Goal: Task Accomplishment & Management: Manage account settings

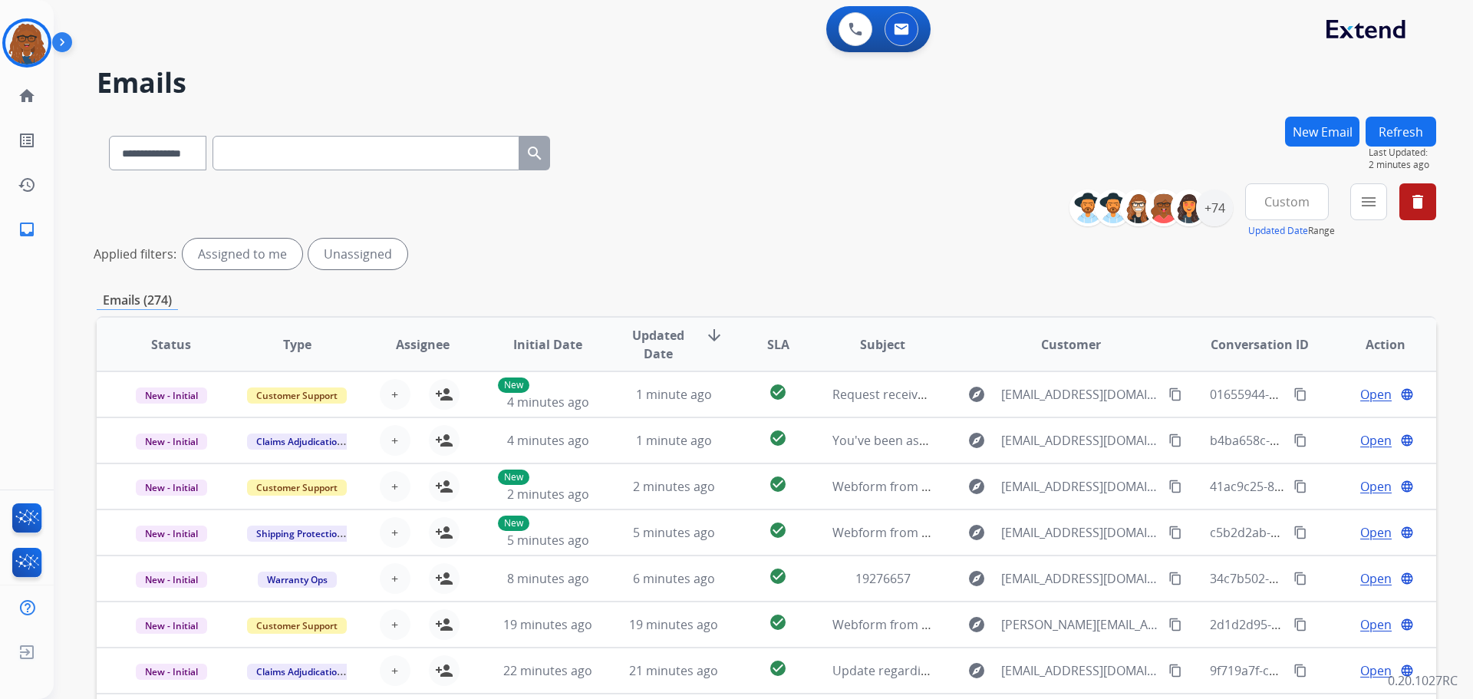
select select "**********"
click at [1360, 209] on mat-icon "menu" at bounding box center [1368, 202] width 18 height 18
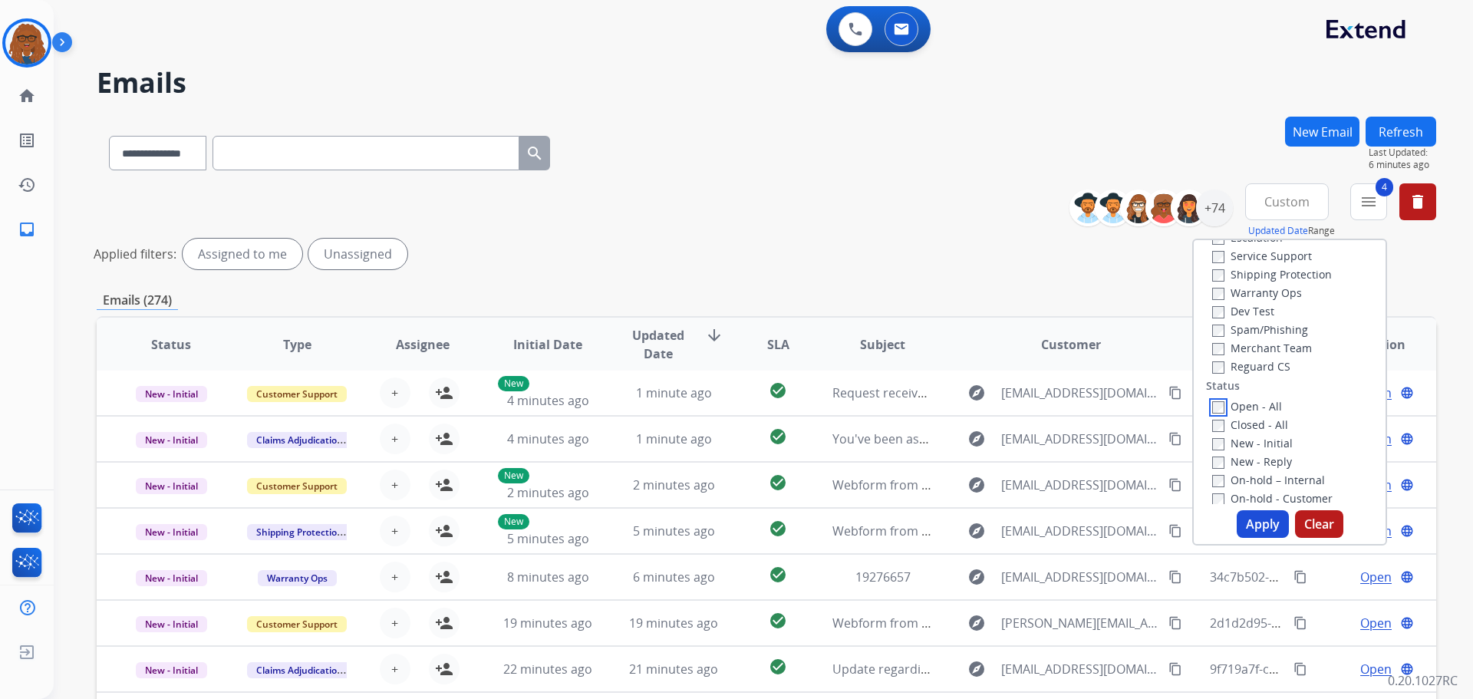
scroll to position [0, 0]
click at [1261, 521] on button "Apply" at bounding box center [1262, 524] width 52 height 28
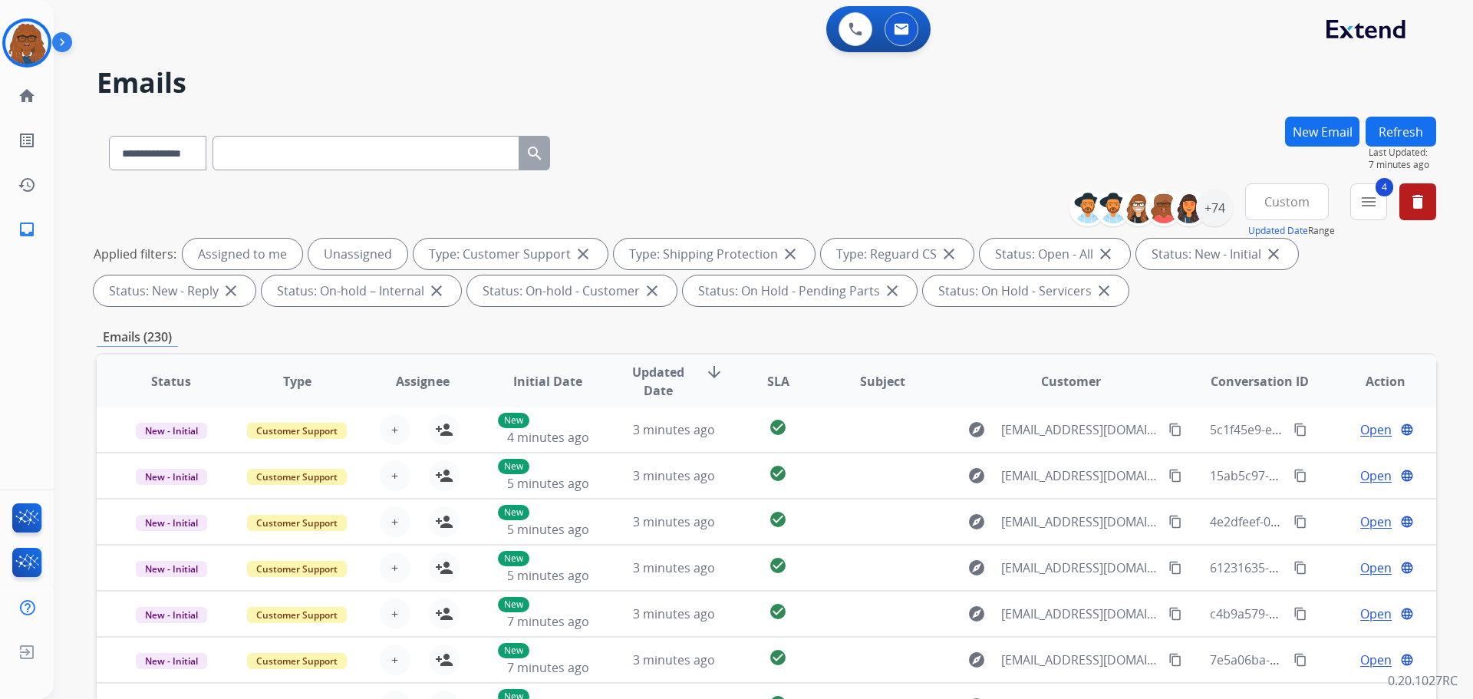
click at [1282, 205] on span "Custom" at bounding box center [1286, 202] width 45 height 6
click at [1248, 307] on div "Last 7 days" at bounding box center [1281, 309] width 84 height 23
click at [1436, 277] on div "**********" at bounding box center [763, 349] width 1419 height 699
click at [1268, 203] on span "Last 7 days" at bounding box center [1287, 202] width 64 height 6
click at [1215, 211] on div "+89" at bounding box center [1214, 207] width 37 height 37
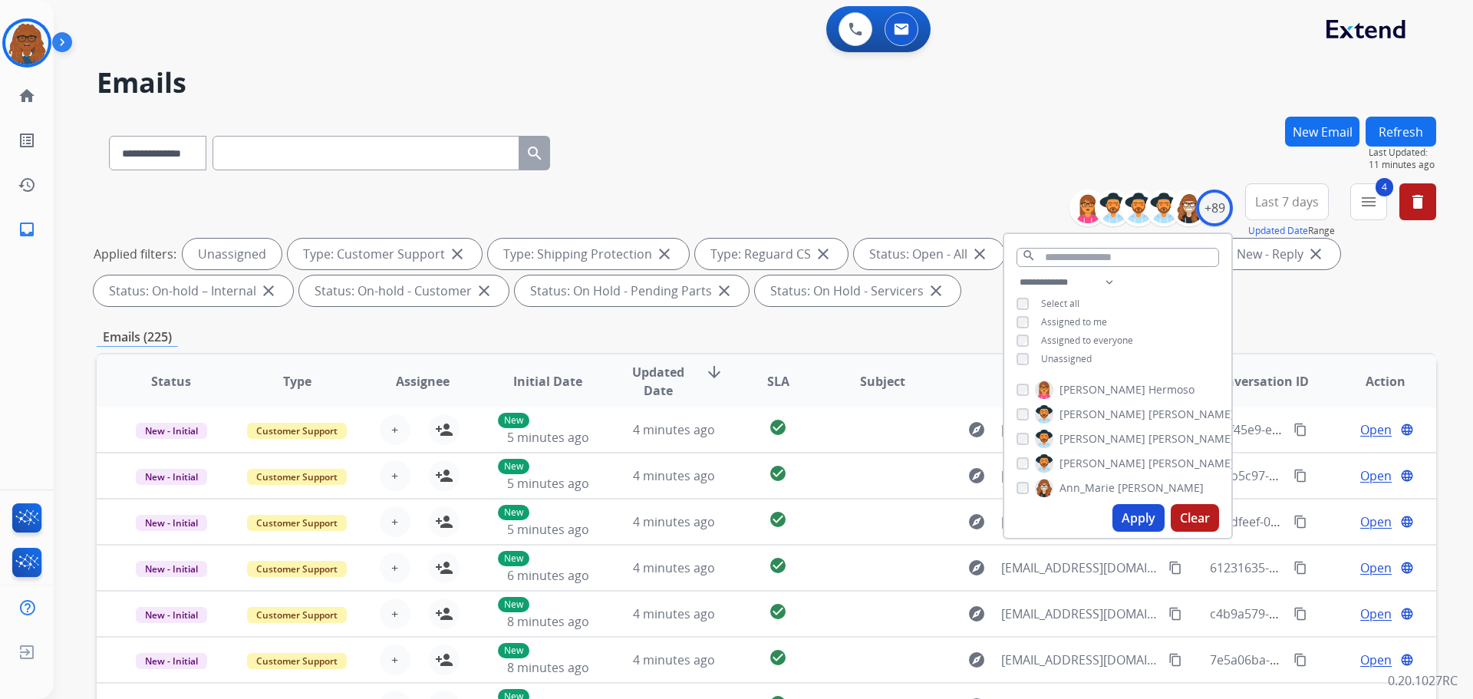
click at [1138, 519] on button "Apply" at bounding box center [1138, 518] width 52 height 28
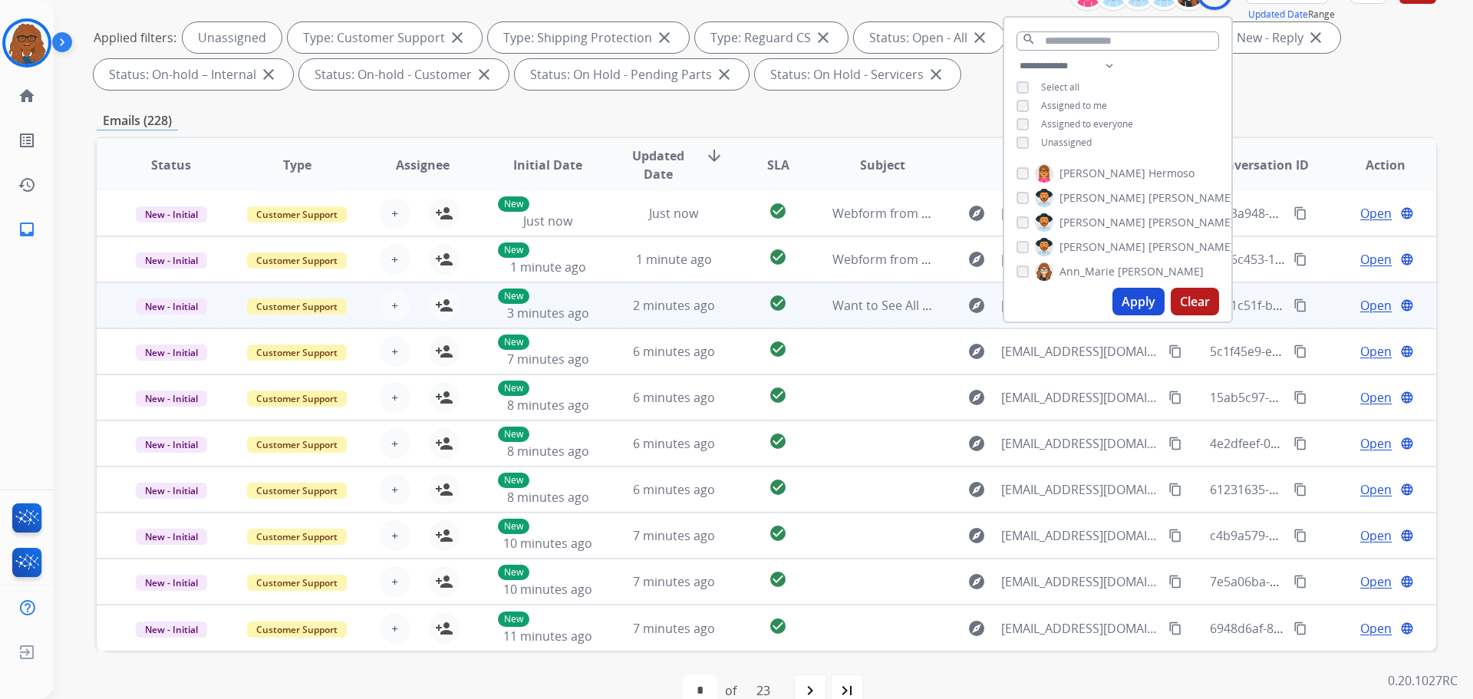
scroll to position [248, 0]
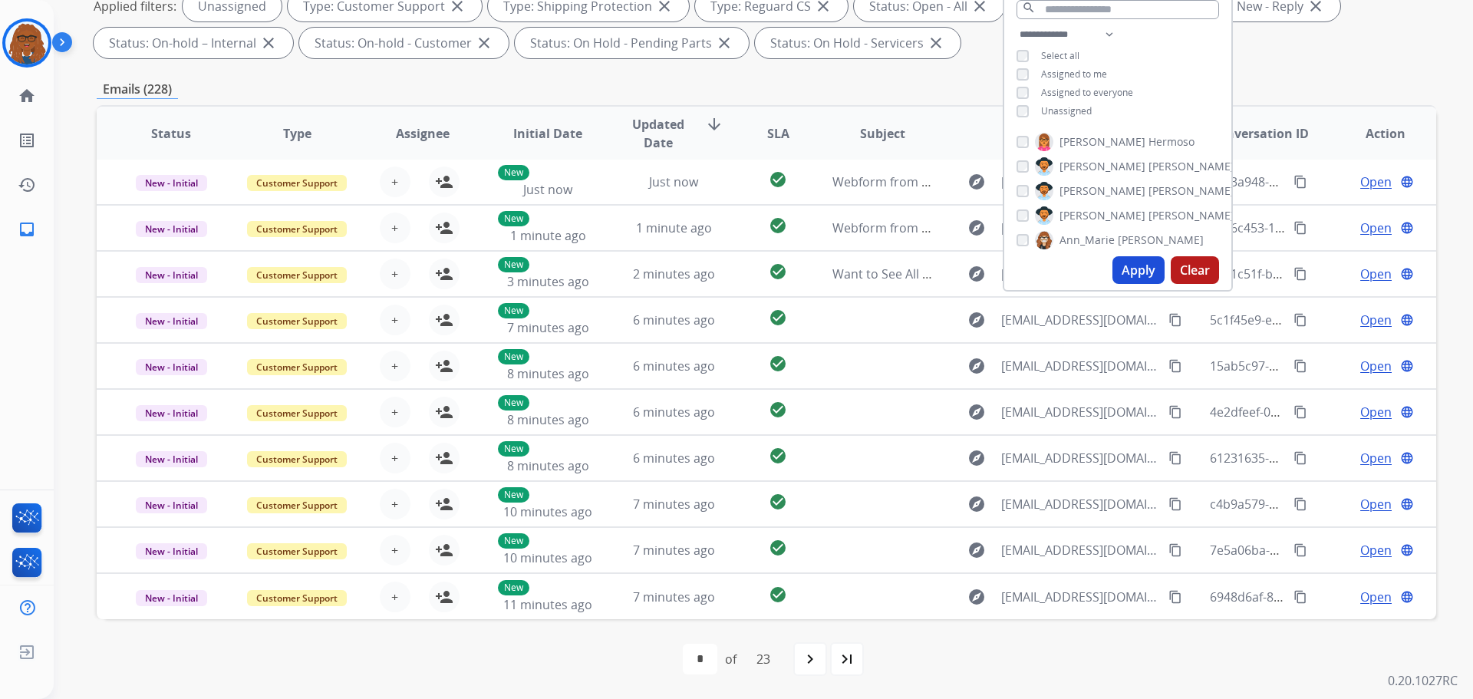
click at [857, 76] on div "**********" at bounding box center [766, 284] width 1339 height 830
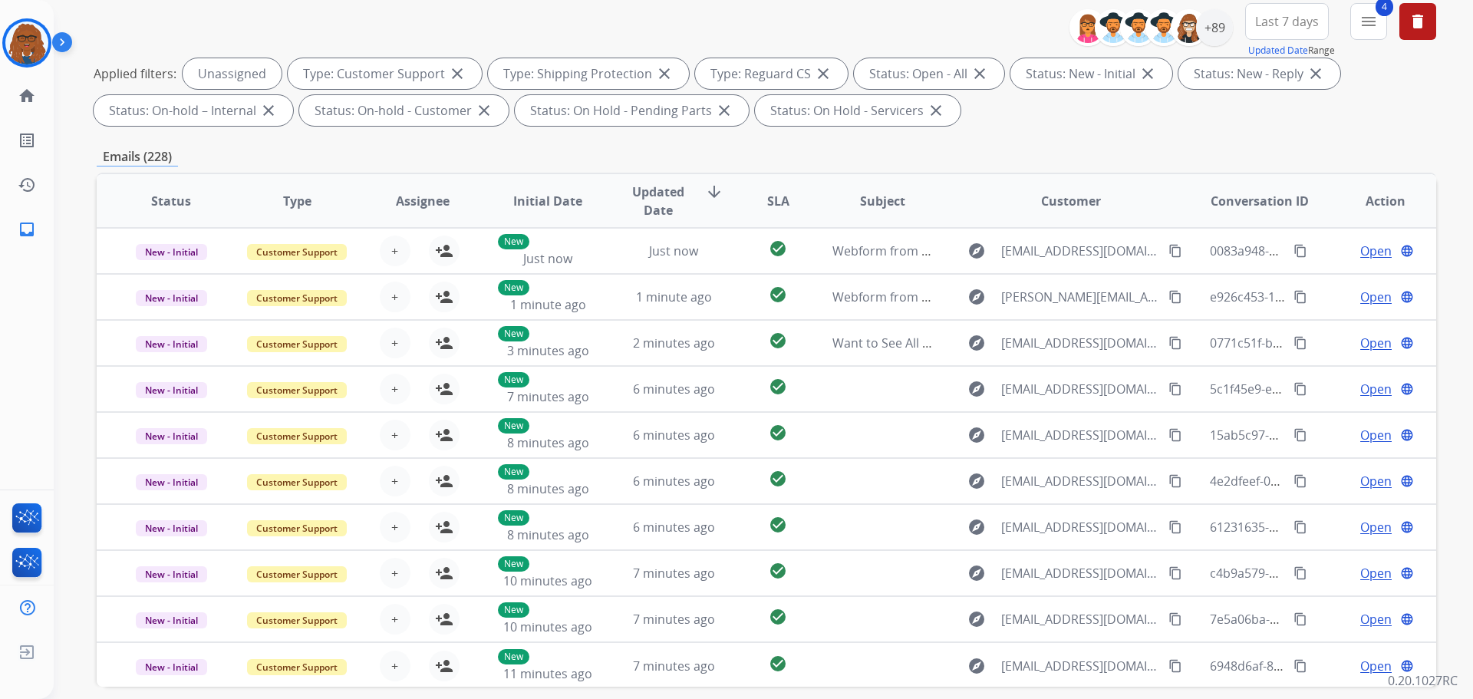
scroll to position [0, 0]
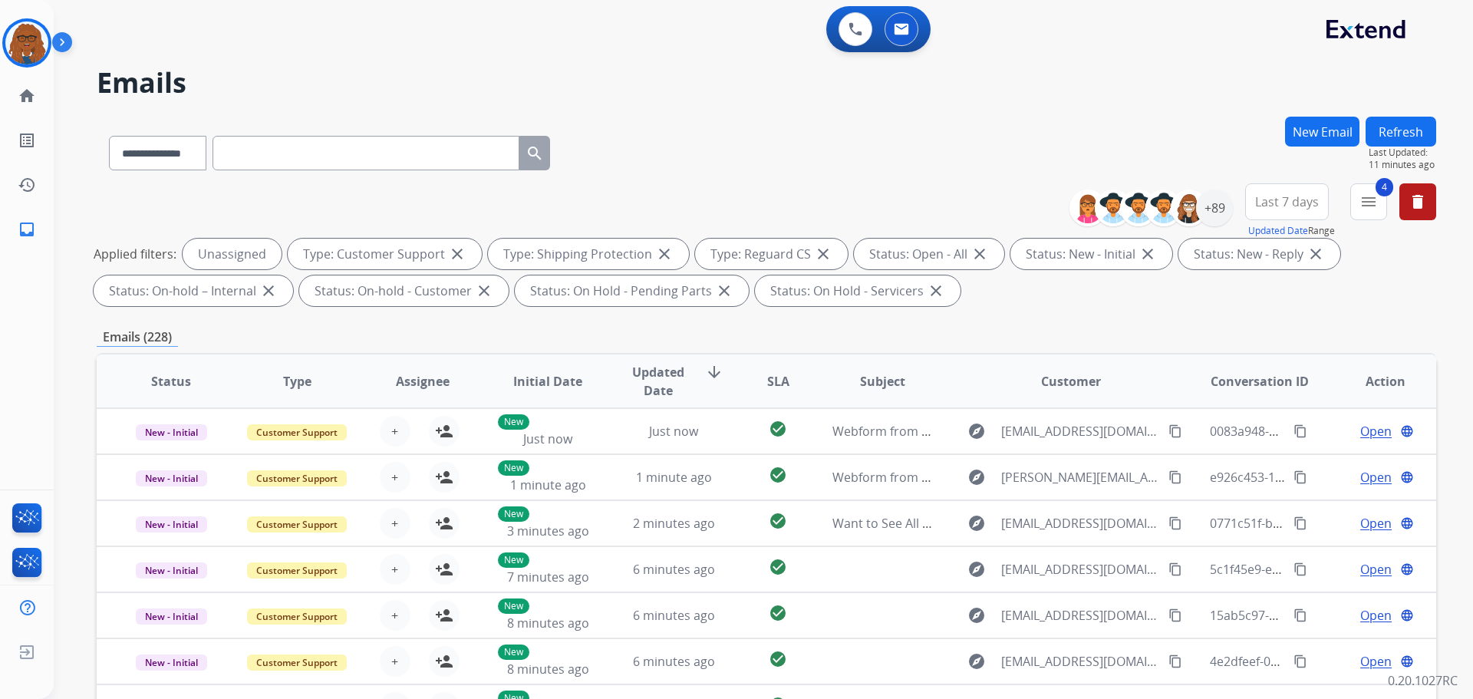
click at [1253, 198] on button "Last 7 days" at bounding box center [1287, 201] width 84 height 37
click at [1257, 261] on div "Custom" at bounding box center [1281, 257] width 84 height 23
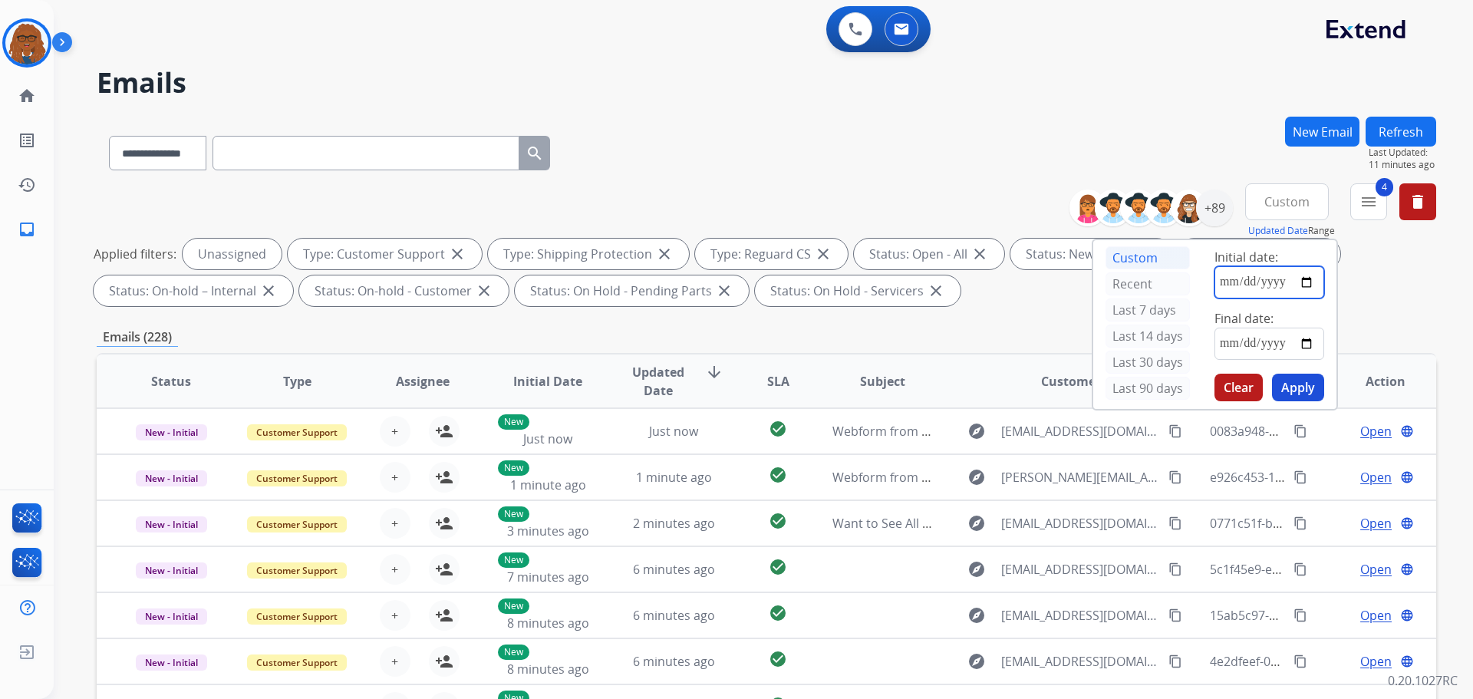
click at [1305, 281] on input "date" at bounding box center [1269, 282] width 110 height 32
type input "**********"
click at [1305, 343] on input "date" at bounding box center [1269, 344] width 110 height 32
type input "**********"
click at [1289, 199] on span "Custom" at bounding box center [1286, 202] width 45 height 6
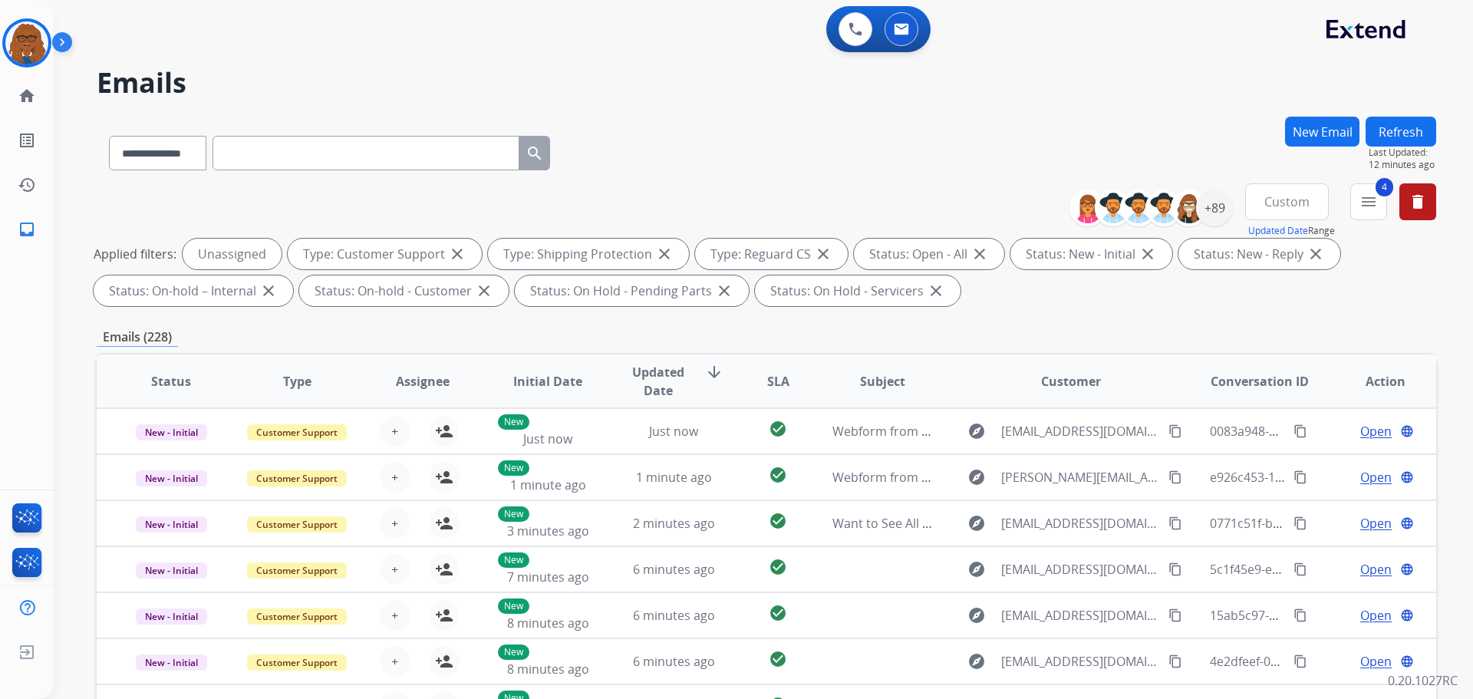
click at [1289, 199] on span "Custom" at bounding box center [1286, 202] width 45 height 6
click at [1226, 380] on button "Clear" at bounding box center [1238, 388] width 48 height 28
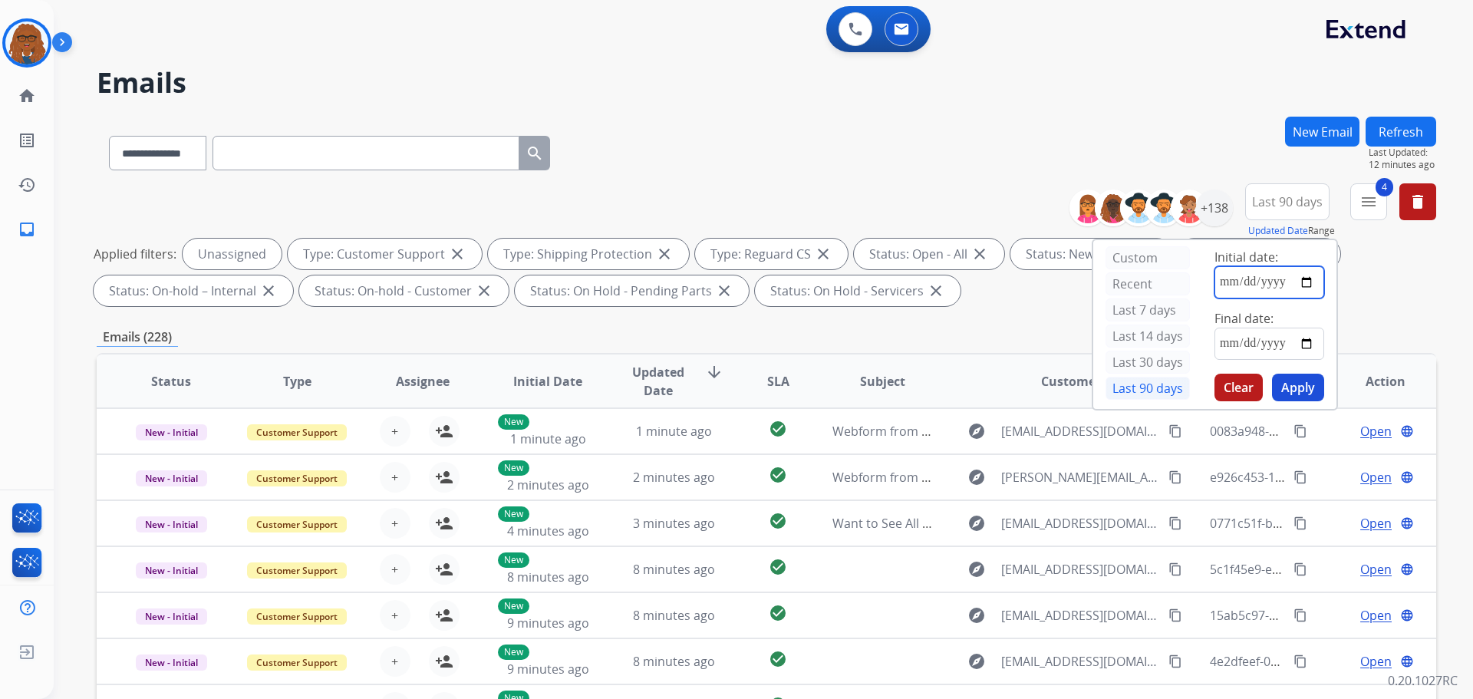
click at [1301, 284] on input "date" at bounding box center [1269, 282] width 110 height 32
type input "**********"
click at [1304, 339] on input "date" at bounding box center [1269, 344] width 110 height 32
type input "**********"
click at [1292, 393] on button "Apply" at bounding box center [1298, 388] width 52 height 28
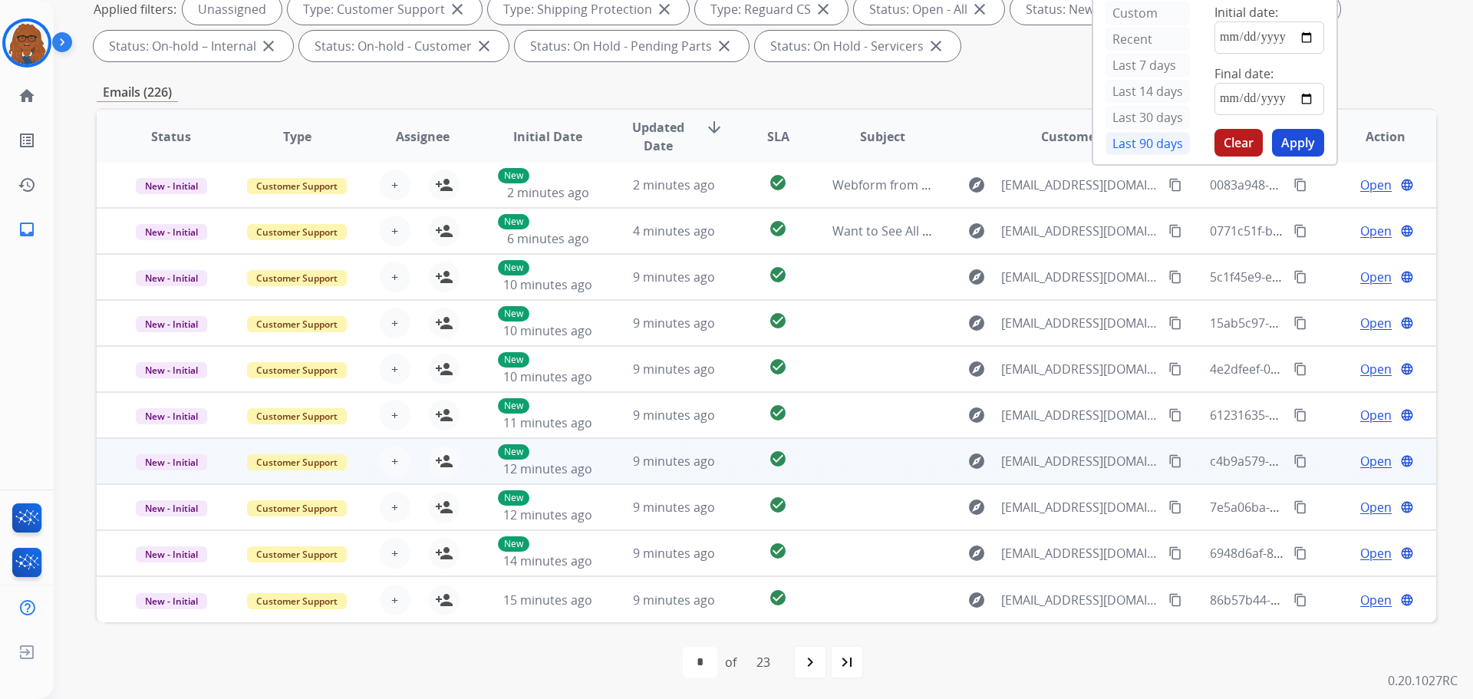
scroll to position [248, 0]
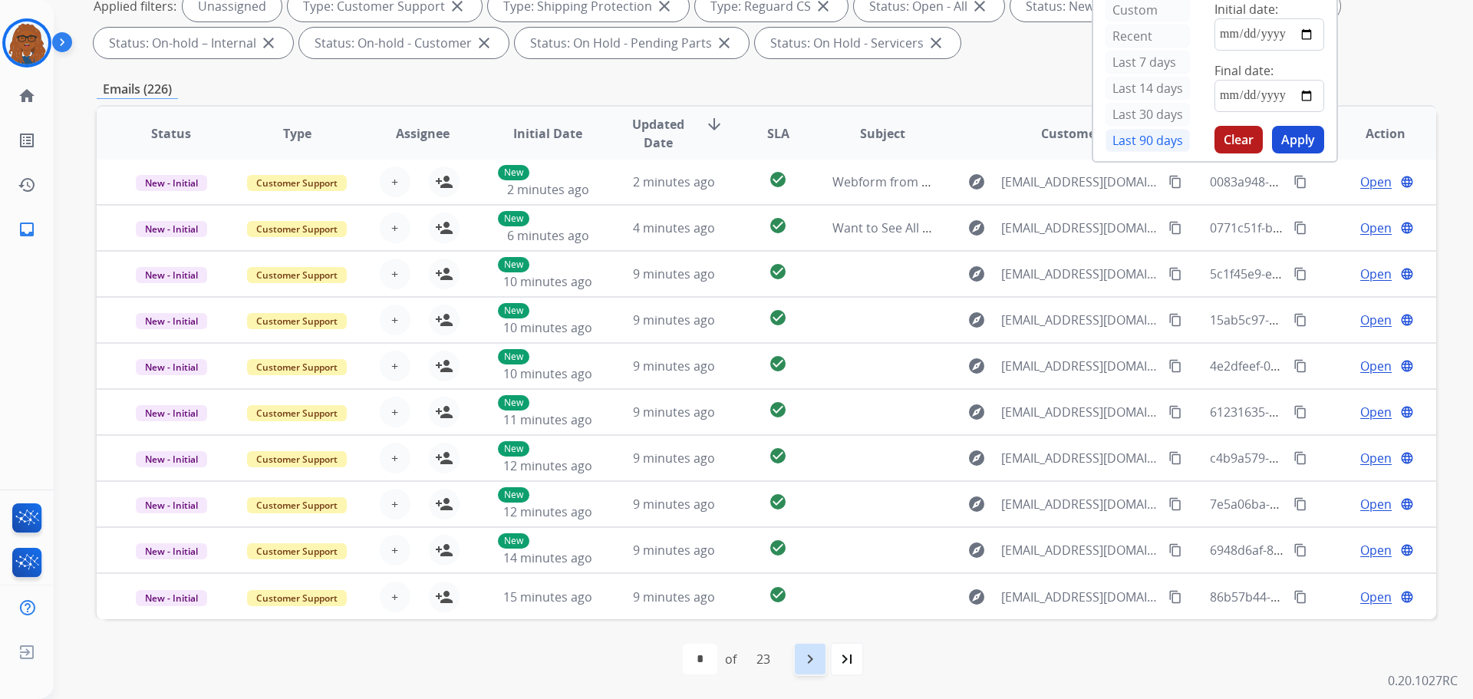
click at [808, 663] on mat-icon "navigate_next" at bounding box center [810, 659] width 18 height 18
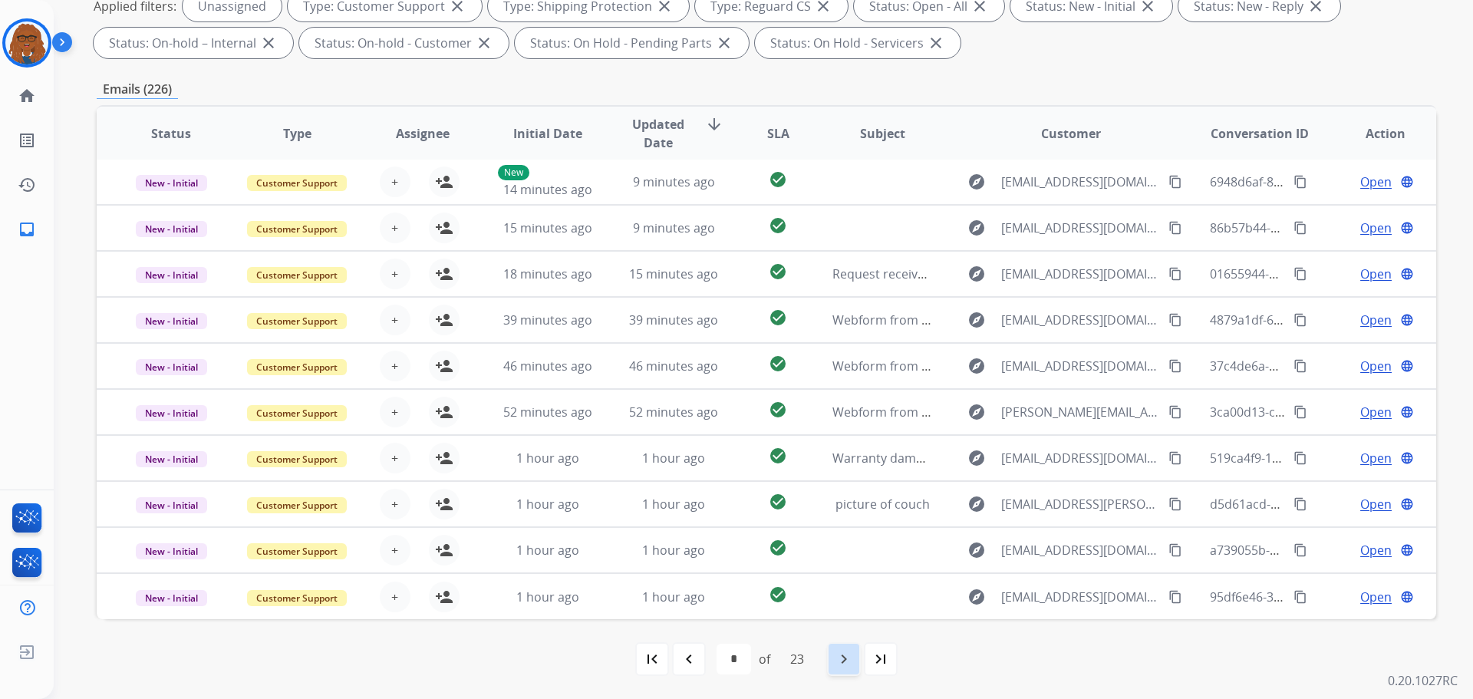
click at [842, 661] on mat-icon "navigate_next" at bounding box center [844, 659] width 18 height 18
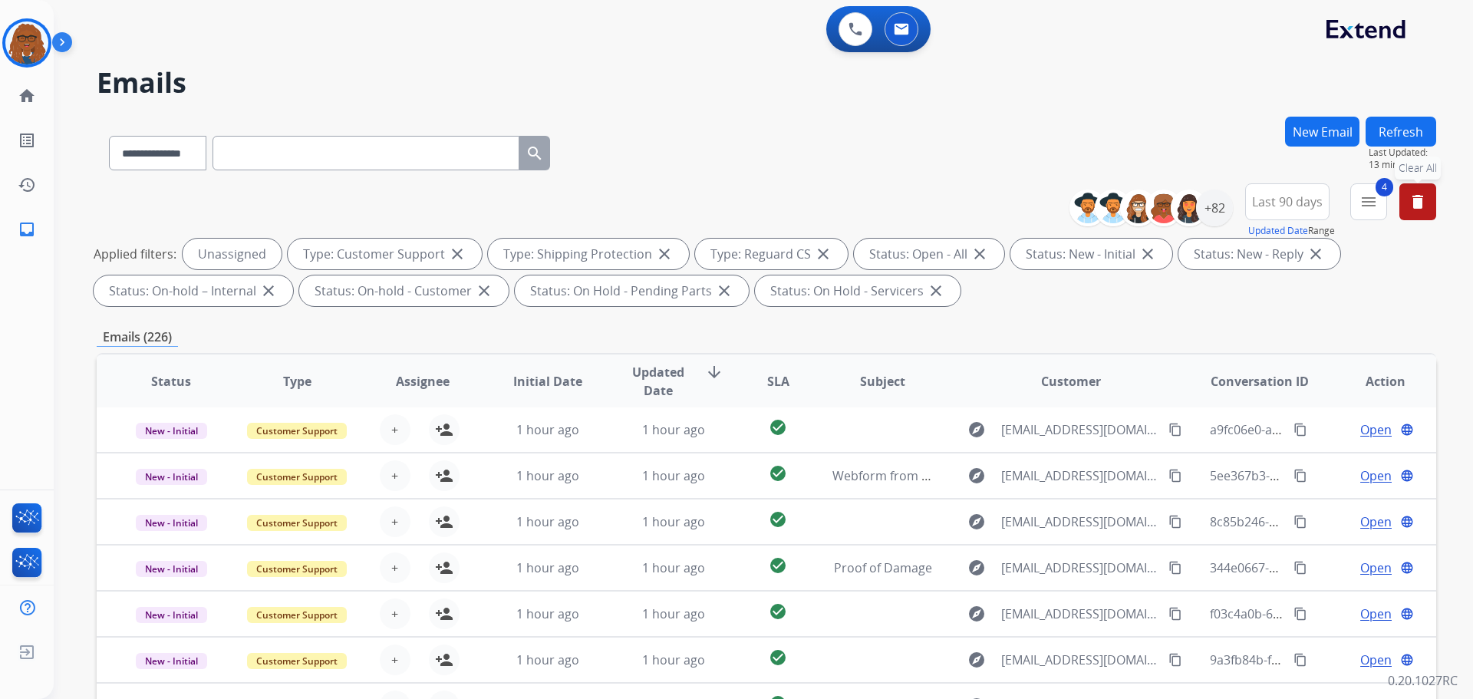
click at [1401, 205] on button "delete Clear All" at bounding box center [1417, 201] width 37 height 37
select select "*"
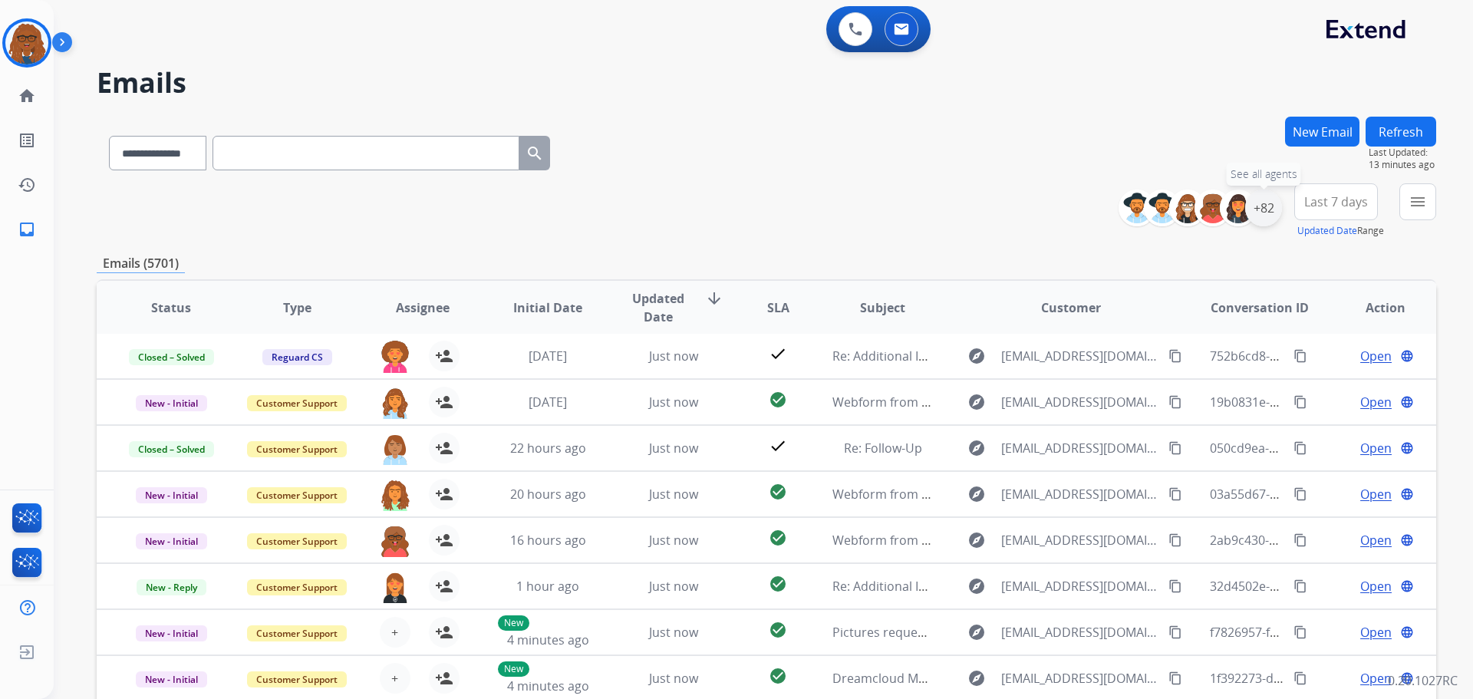
click at [1256, 208] on div "+82" at bounding box center [1263, 207] width 37 height 37
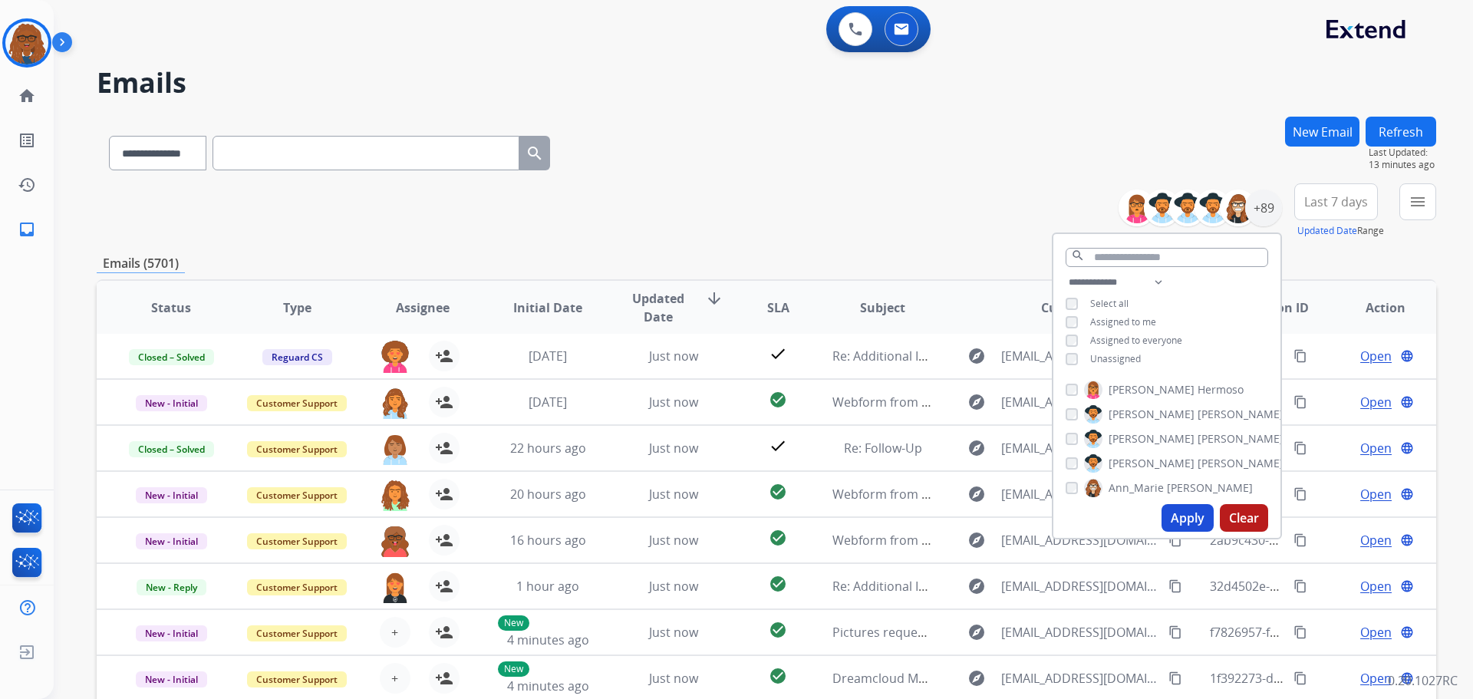
click at [1174, 513] on button "Apply" at bounding box center [1187, 518] width 52 height 28
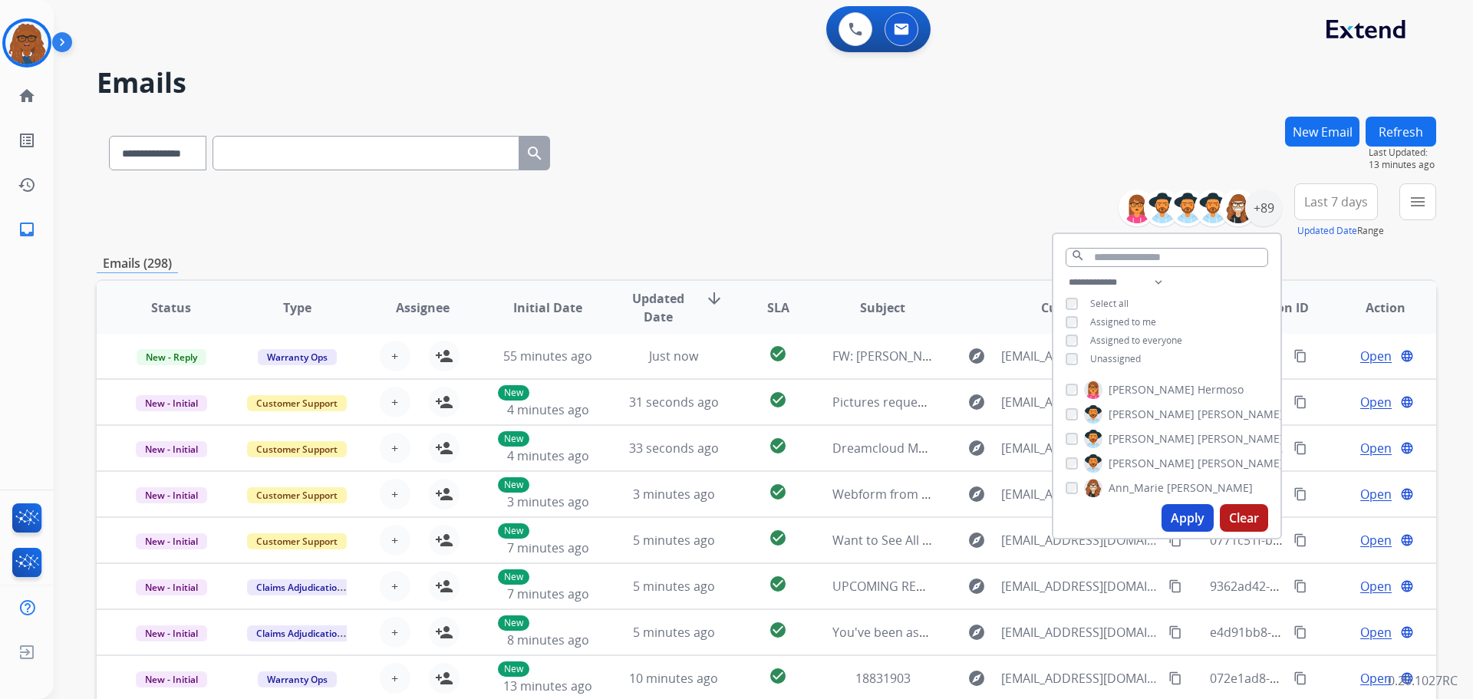
click at [1319, 199] on span "Last 7 days" at bounding box center [1336, 202] width 64 height 6
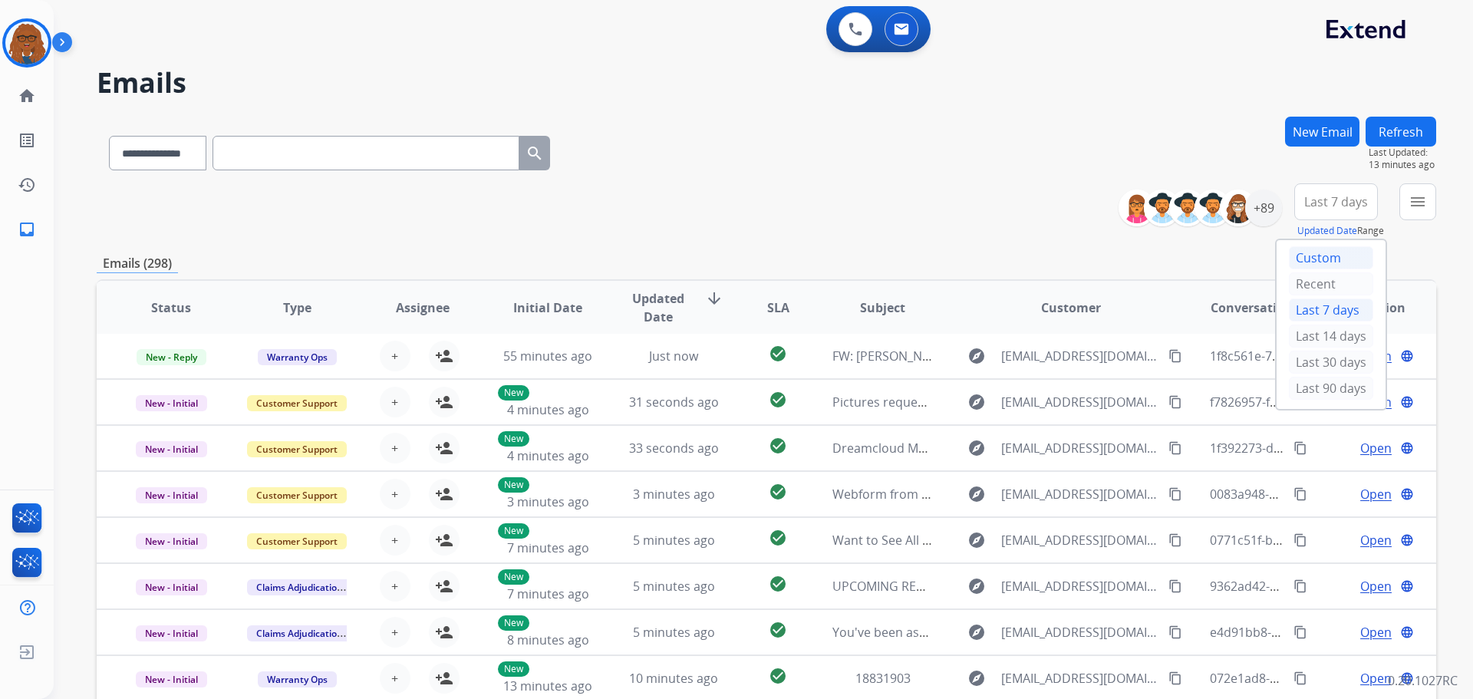
click at [1324, 258] on div "Custom" at bounding box center [1331, 257] width 84 height 23
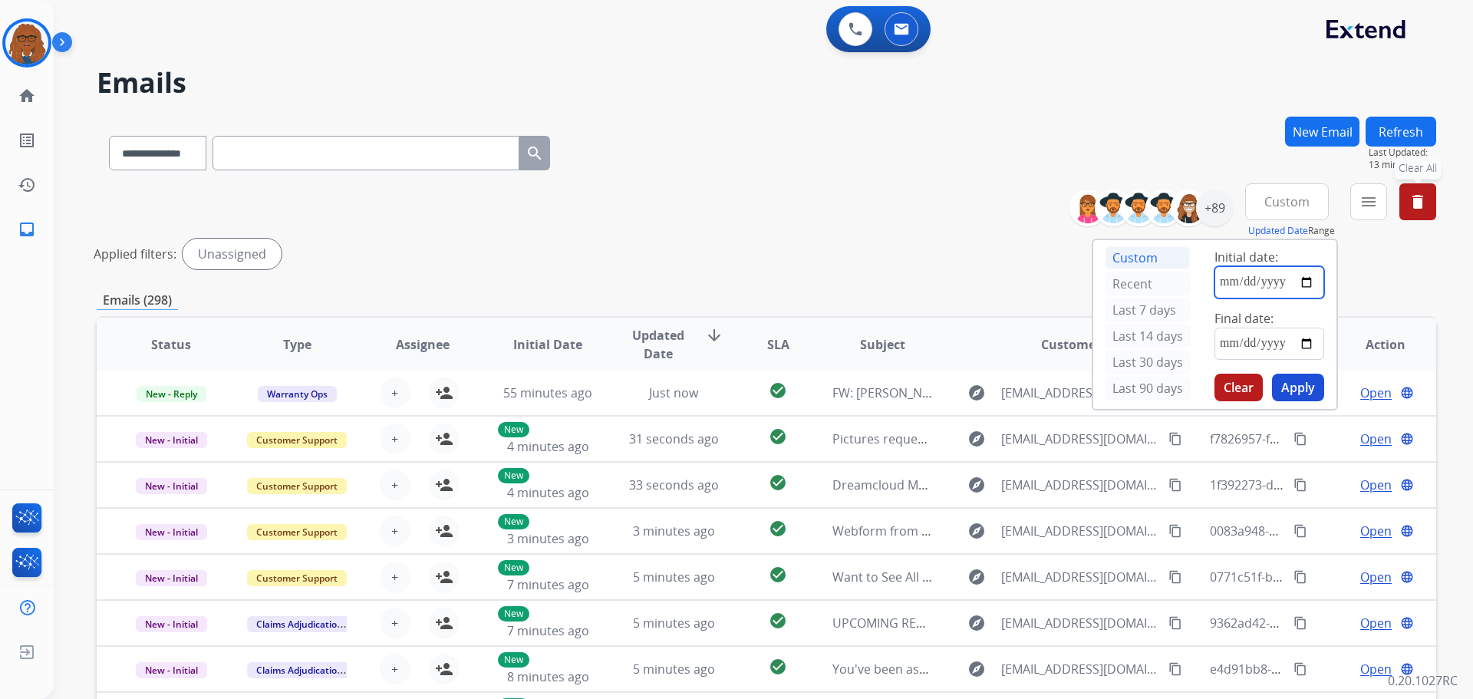
click at [1304, 285] on input "date" at bounding box center [1269, 282] width 110 height 32
type input "**********"
click at [1303, 339] on input "date" at bounding box center [1269, 344] width 110 height 32
type input "**********"
click at [1285, 380] on button "Apply" at bounding box center [1298, 388] width 52 height 28
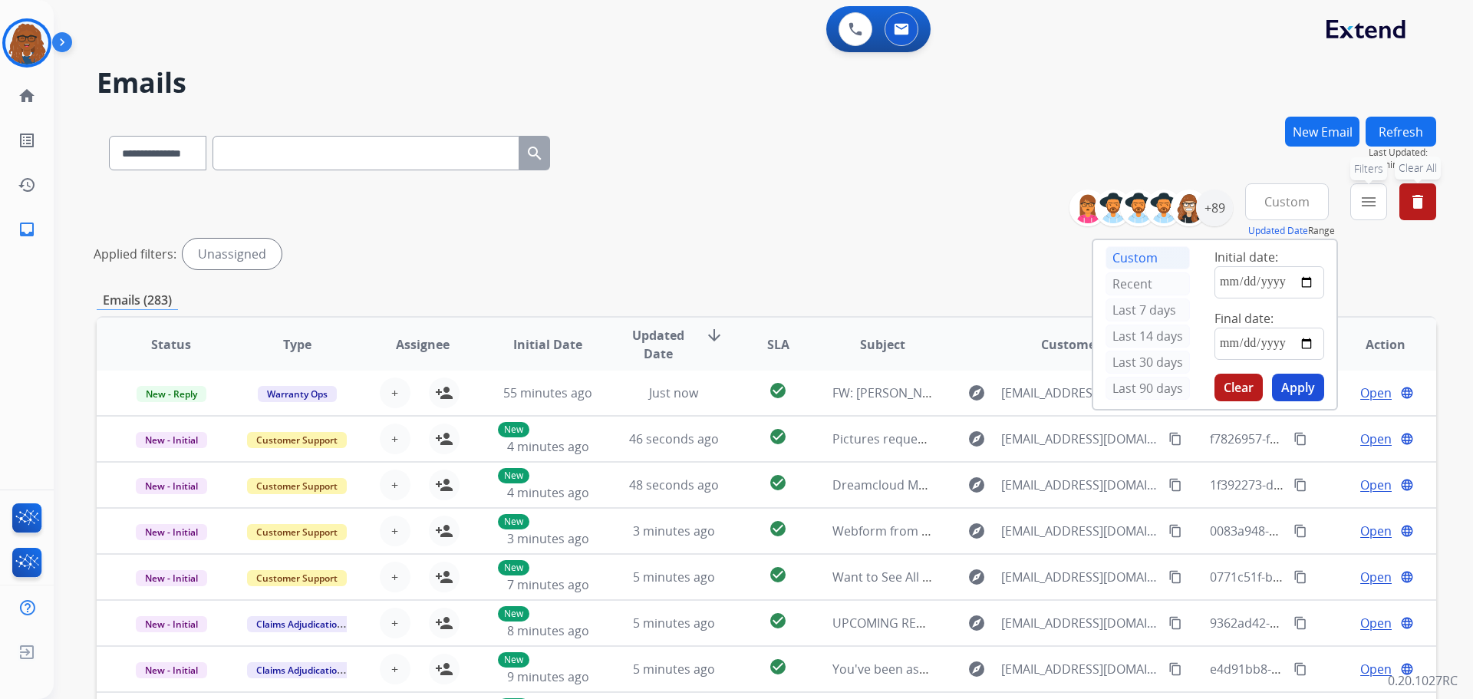
click at [1362, 207] on button "menu Filters" at bounding box center [1368, 201] width 37 height 37
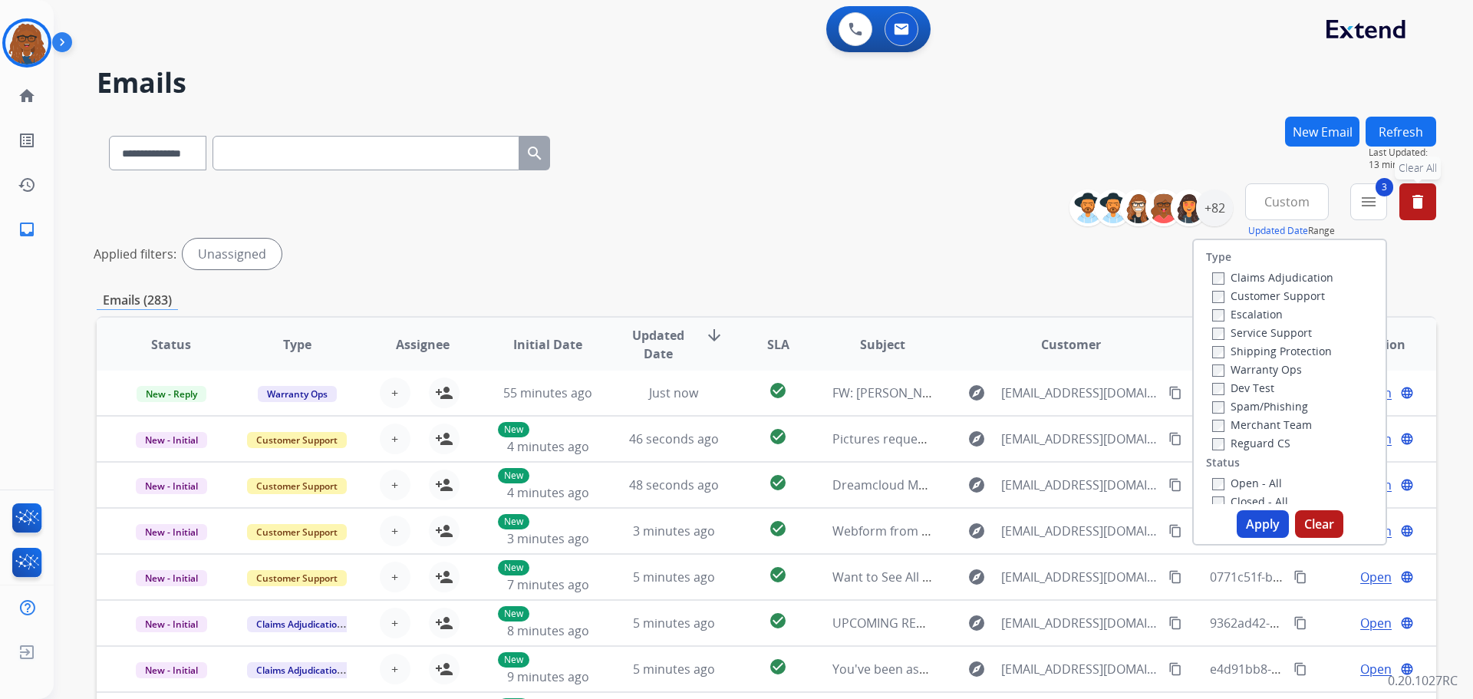
click at [1212, 477] on label "Open - All" at bounding box center [1247, 483] width 70 height 15
click at [1243, 527] on button "Apply" at bounding box center [1262, 524] width 52 height 28
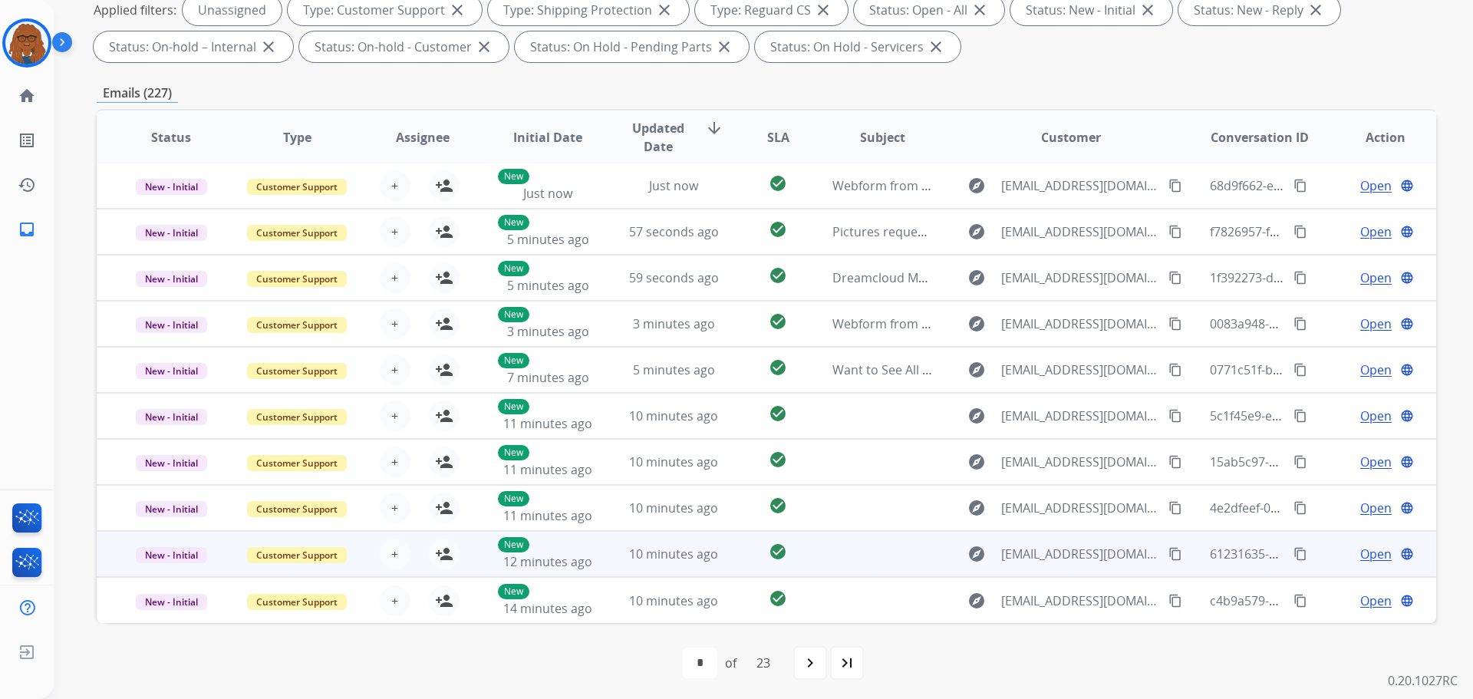
scroll to position [248, 0]
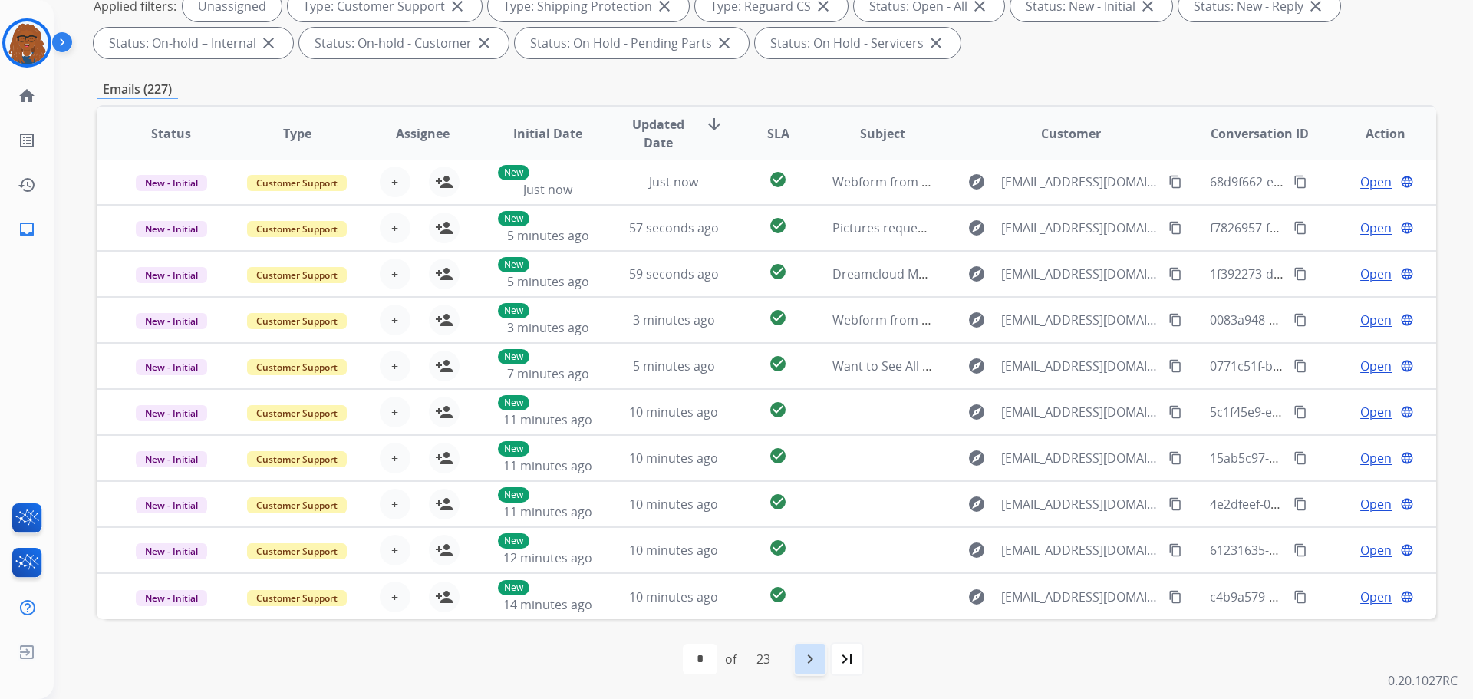
click at [807, 667] on mat-icon "navigate_next" at bounding box center [810, 659] width 18 height 18
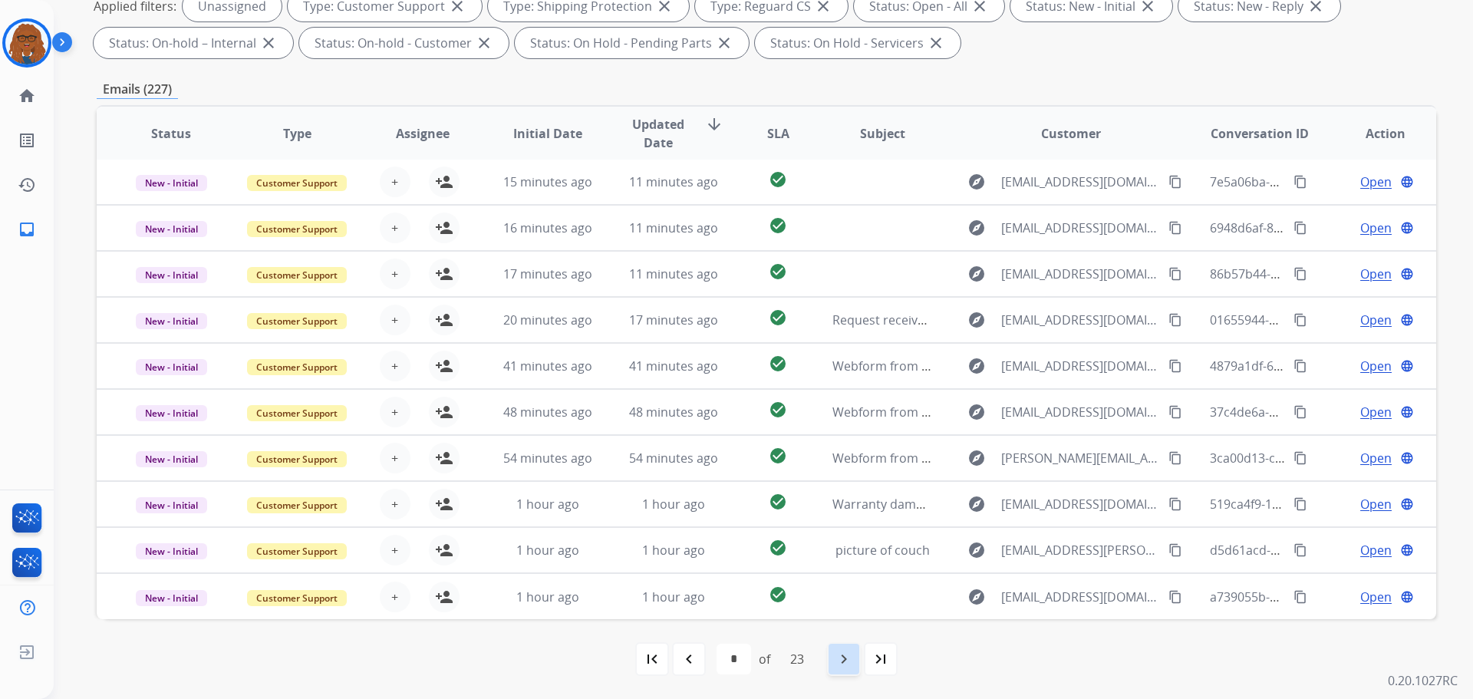
click at [838, 657] on mat-icon "navigate_next" at bounding box center [844, 659] width 18 height 18
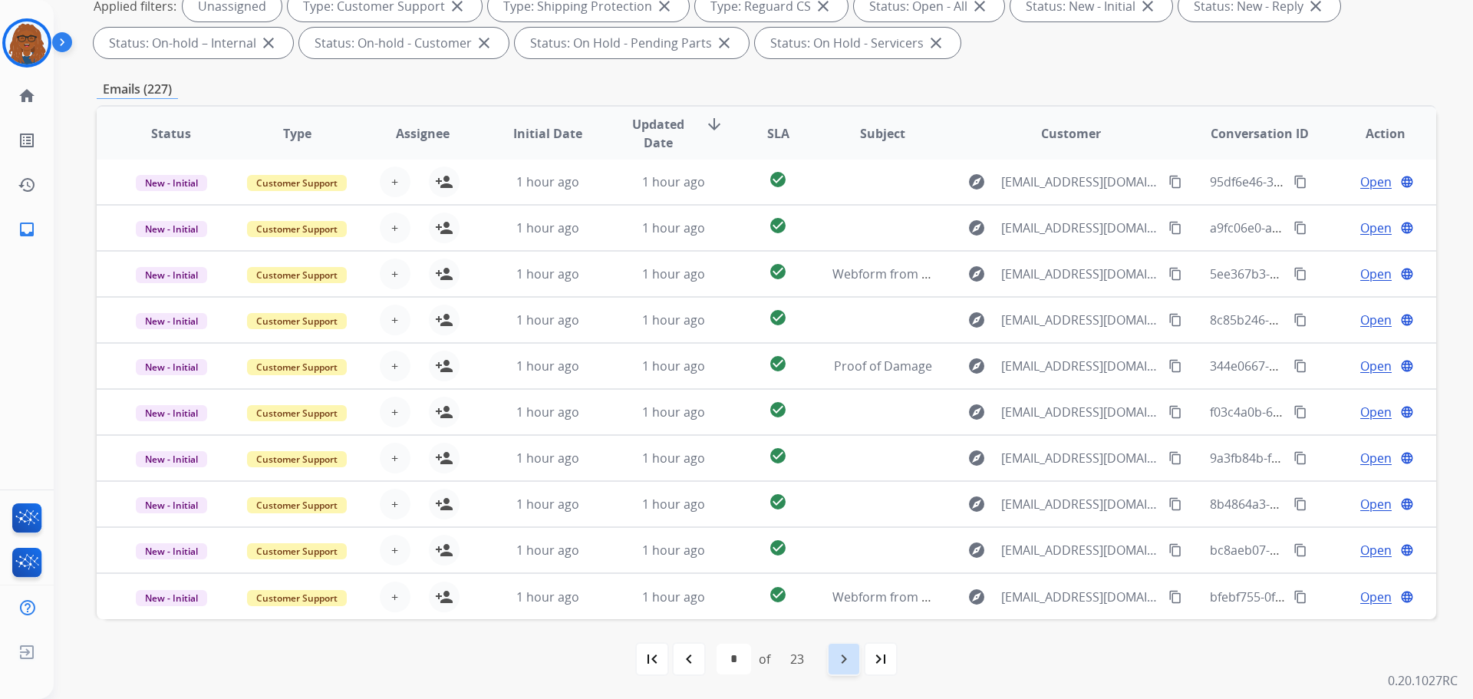
drag, startPoint x: 842, startPoint y: 661, endPoint x: 854, endPoint y: 661, distance: 12.3
click at [853, 661] on mat-icon "navigate_next" at bounding box center [844, 659] width 18 height 18
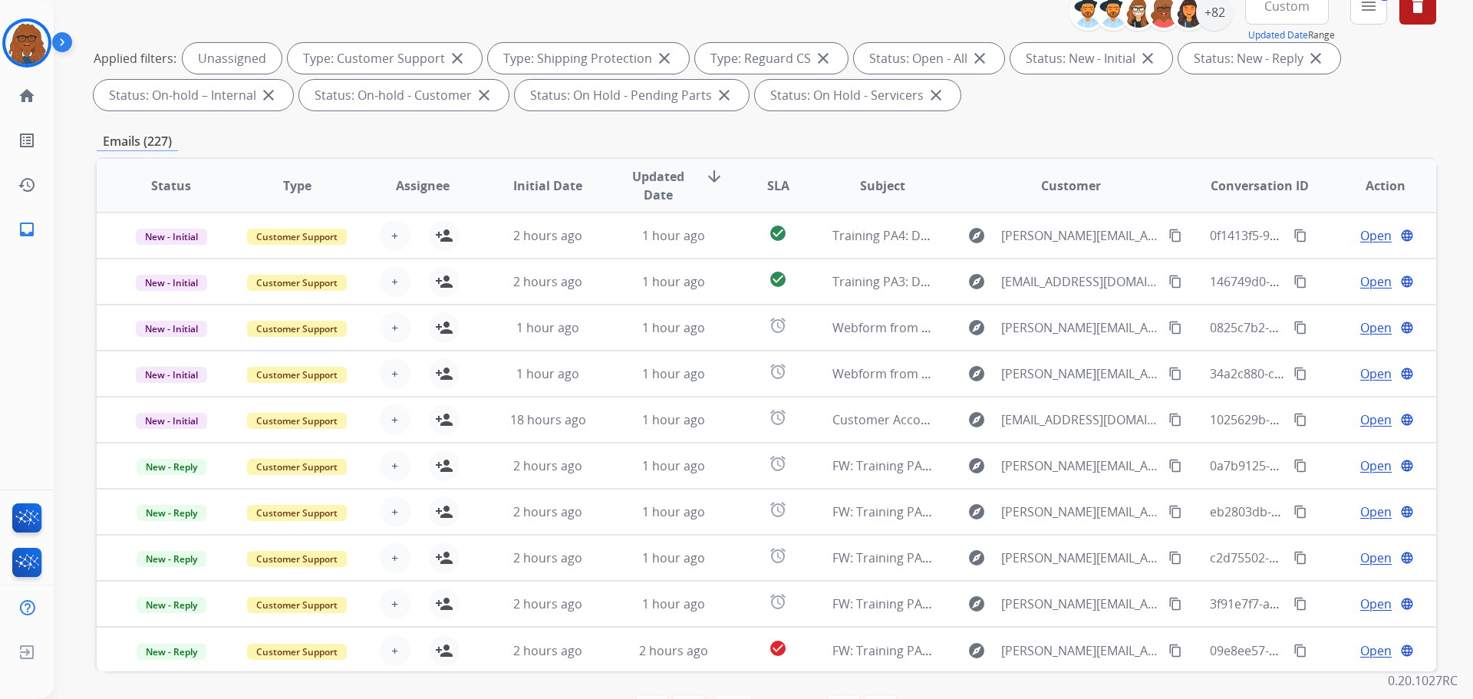
scroll to position [0, 0]
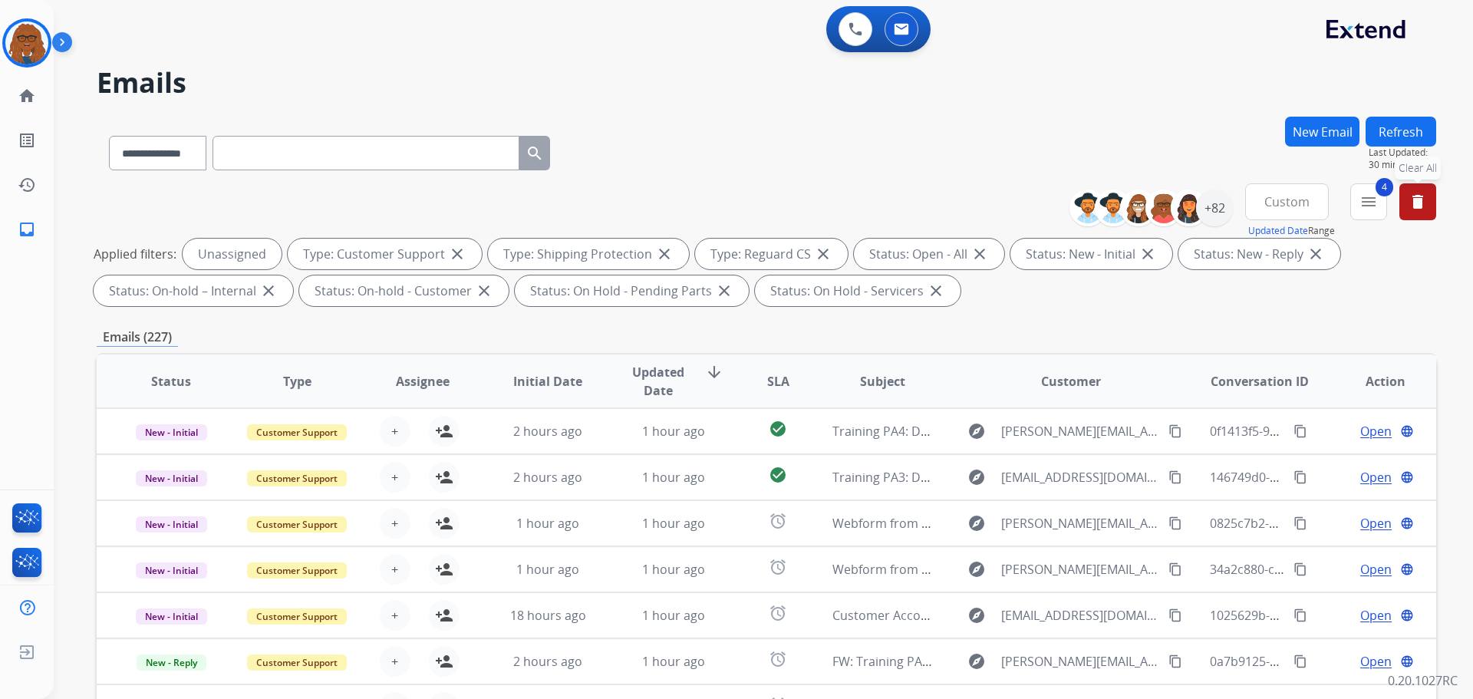
click at [1427, 204] on button "delete Clear All" at bounding box center [1417, 201] width 37 height 37
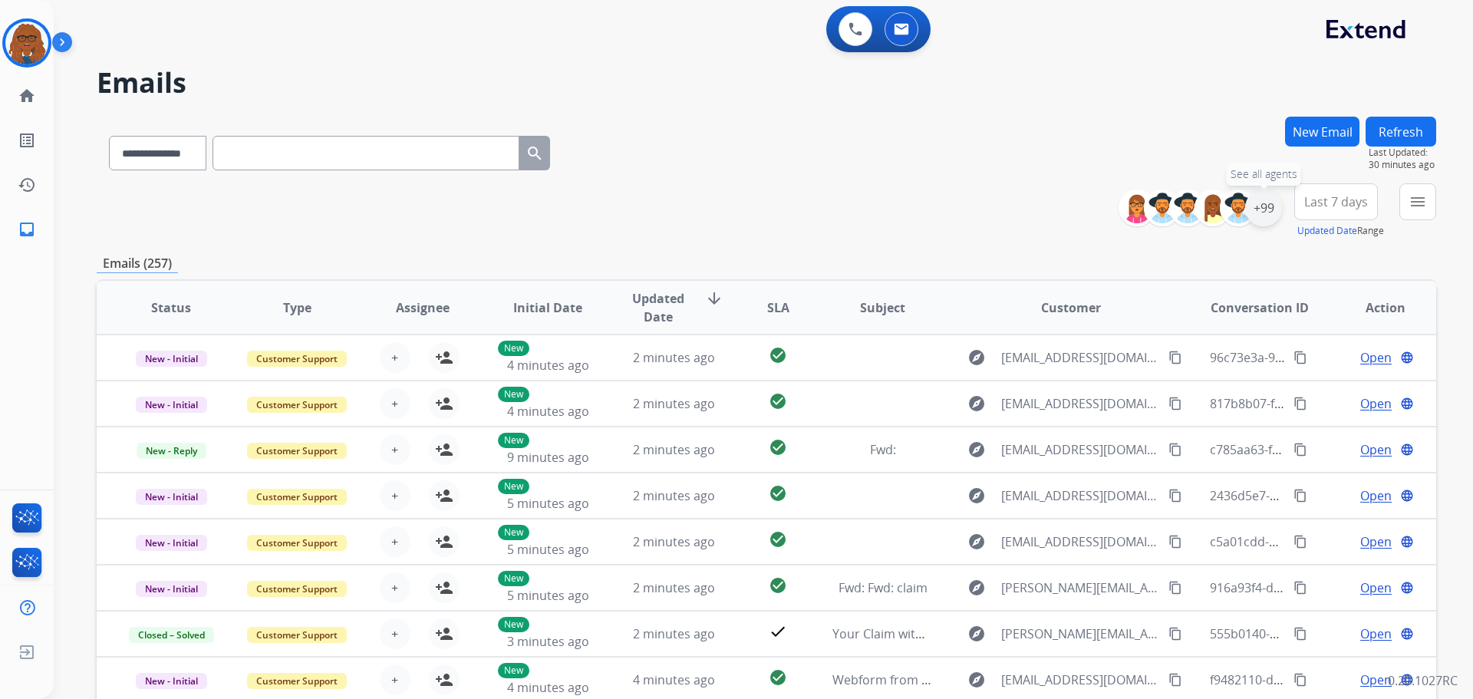
click at [1259, 211] on div "+99" at bounding box center [1263, 207] width 37 height 37
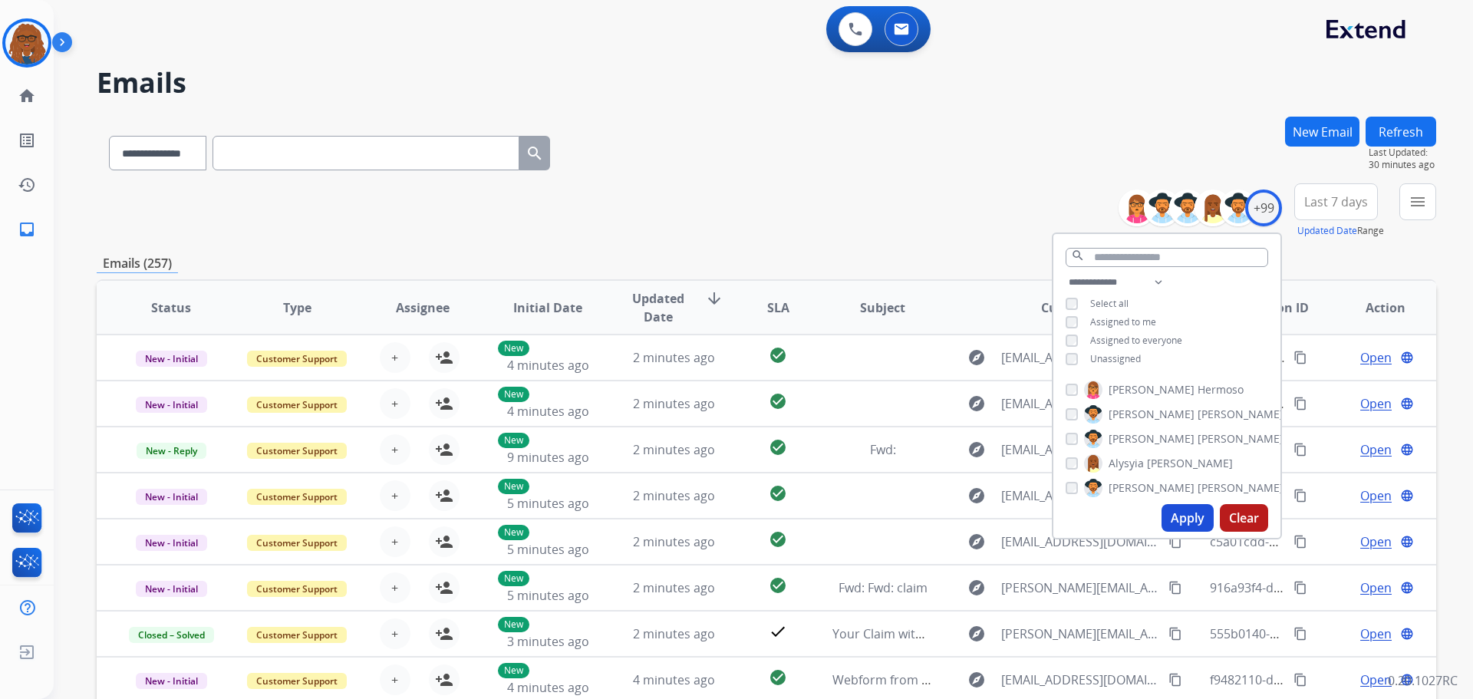
drag, startPoint x: 1180, startPoint y: 515, endPoint x: 1176, endPoint y: 463, distance: 53.1
click at [1180, 516] on button "Apply" at bounding box center [1187, 518] width 52 height 28
click at [1315, 199] on span "Last 7 days" at bounding box center [1336, 202] width 64 height 6
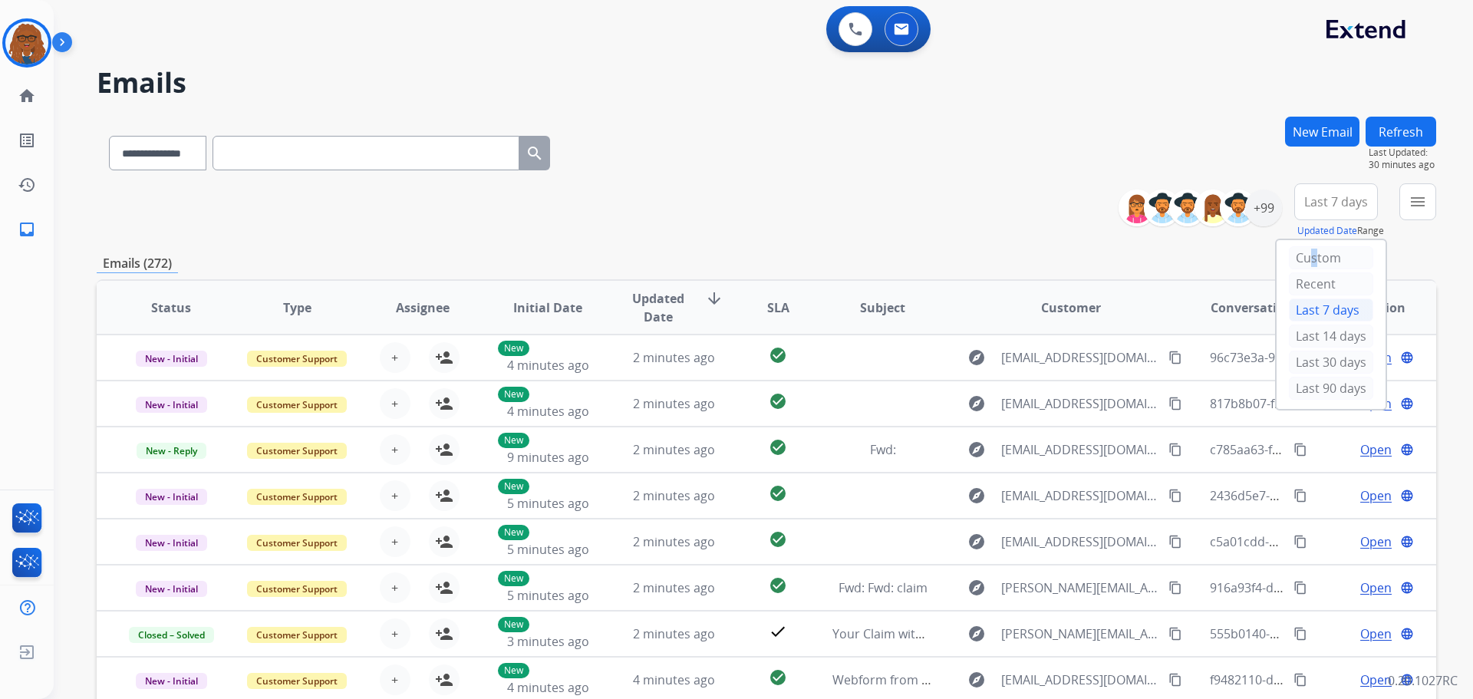
drag, startPoint x: 1305, startPoint y: 259, endPoint x: 1302, endPoint y: 244, distance: 15.6
click at [1302, 244] on div "Custom Recent Last 7 days Last 14 days Last 30 days Last 90 days" at bounding box center [1330, 324] width 109 height 169
click at [1309, 309] on div "Last 7 days" at bounding box center [1331, 309] width 84 height 23
click at [1409, 206] on mat-icon "menu" at bounding box center [1417, 202] width 18 height 18
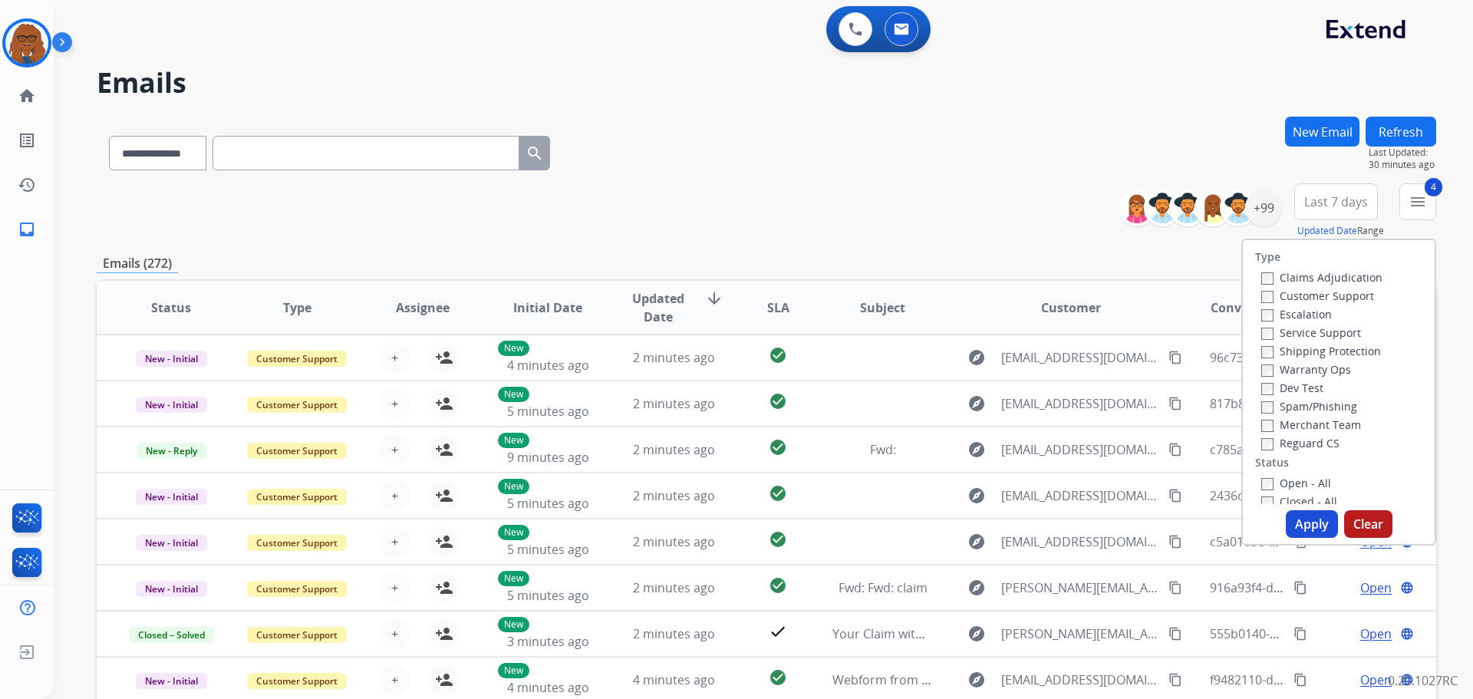
click at [1299, 522] on button "Apply" at bounding box center [1312, 524] width 52 height 28
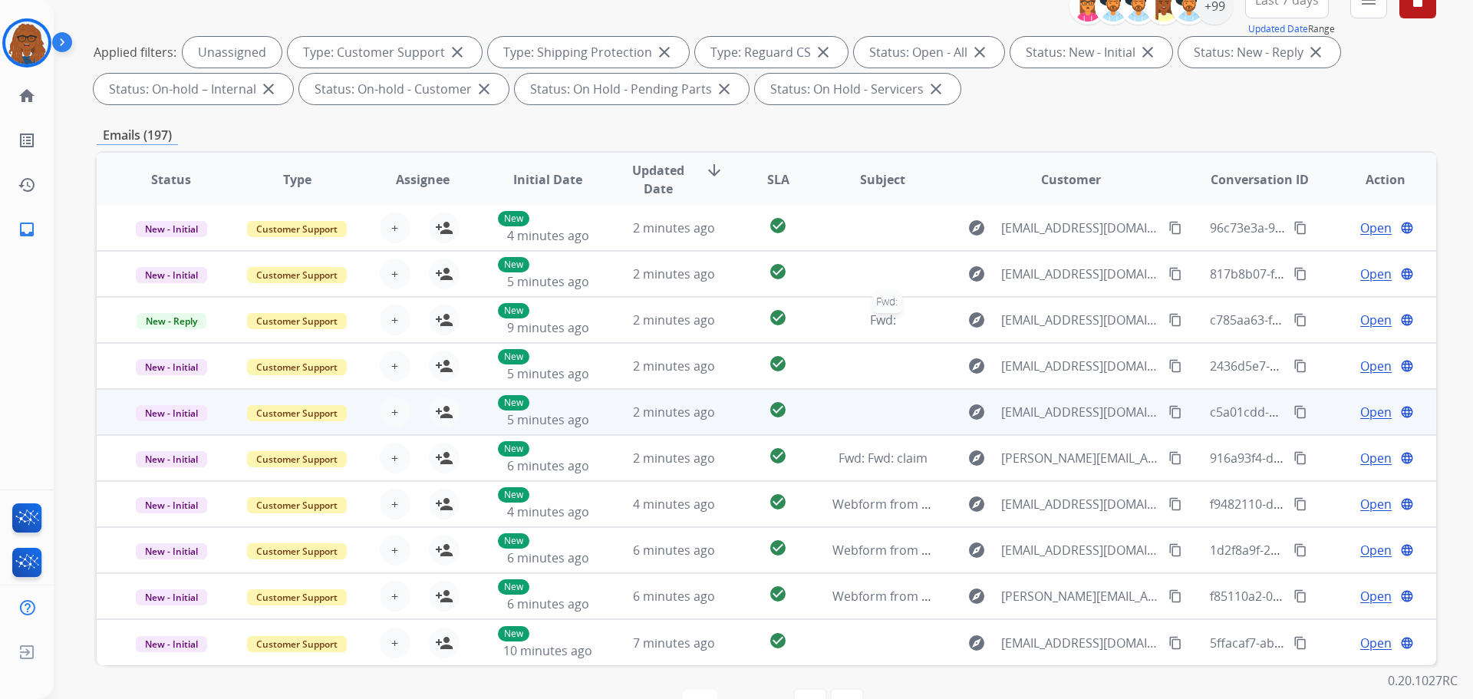
scroll to position [248, 0]
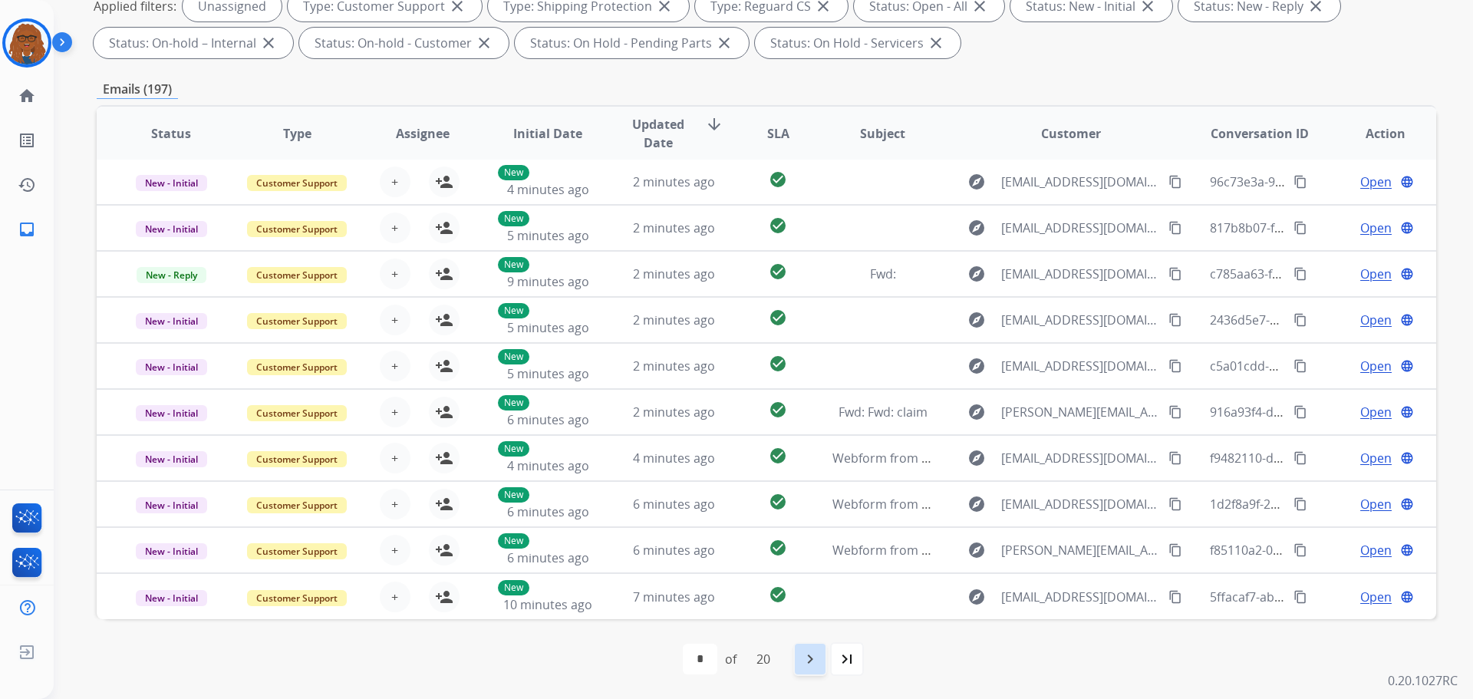
click at [812, 659] on mat-icon "navigate_next" at bounding box center [810, 659] width 18 height 18
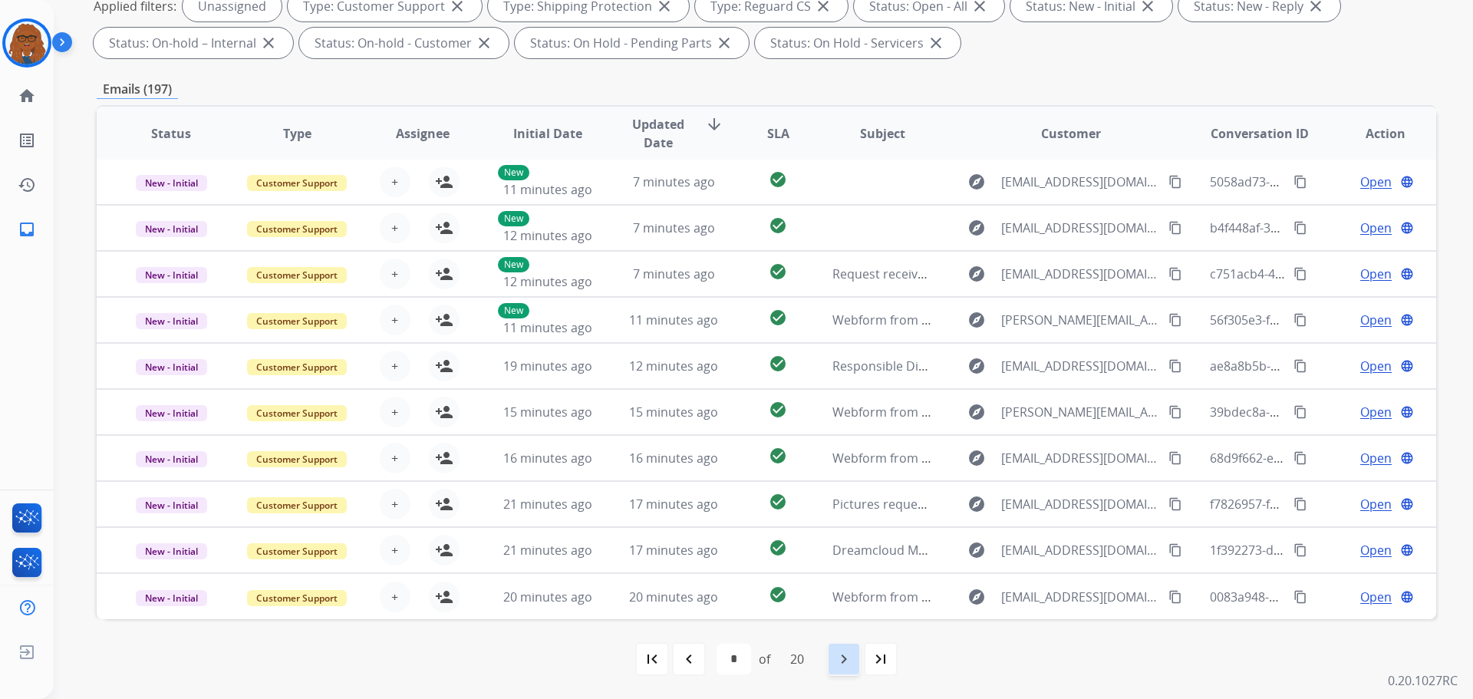
click at [835, 657] on div "navigate_next" at bounding box center [844, 659] width 34 height 34
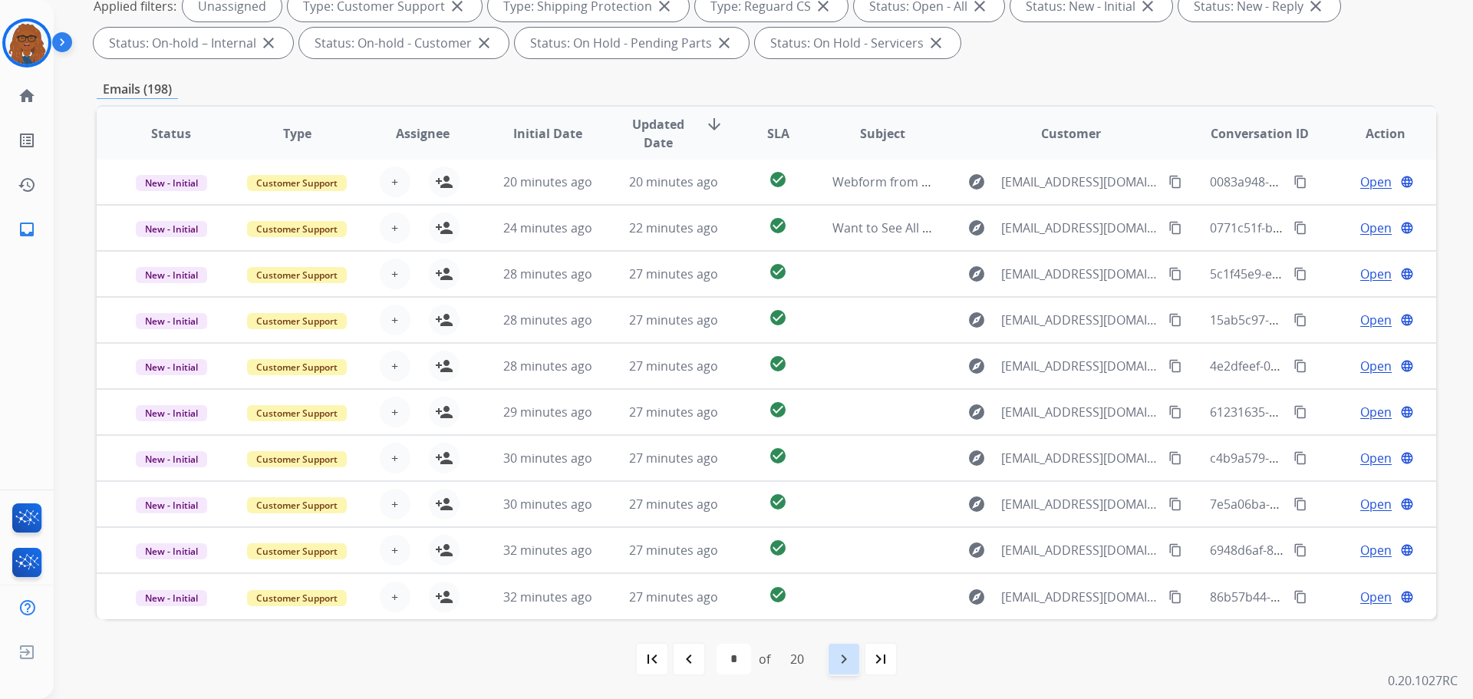
click at [839, 657] on mat-icon "navigate_next" at bounding box center [844, 659] width 18 height 18
click at [841, 654] on mat-icon "navigate_next" at bounding box center [844, 659] width 18 height 18
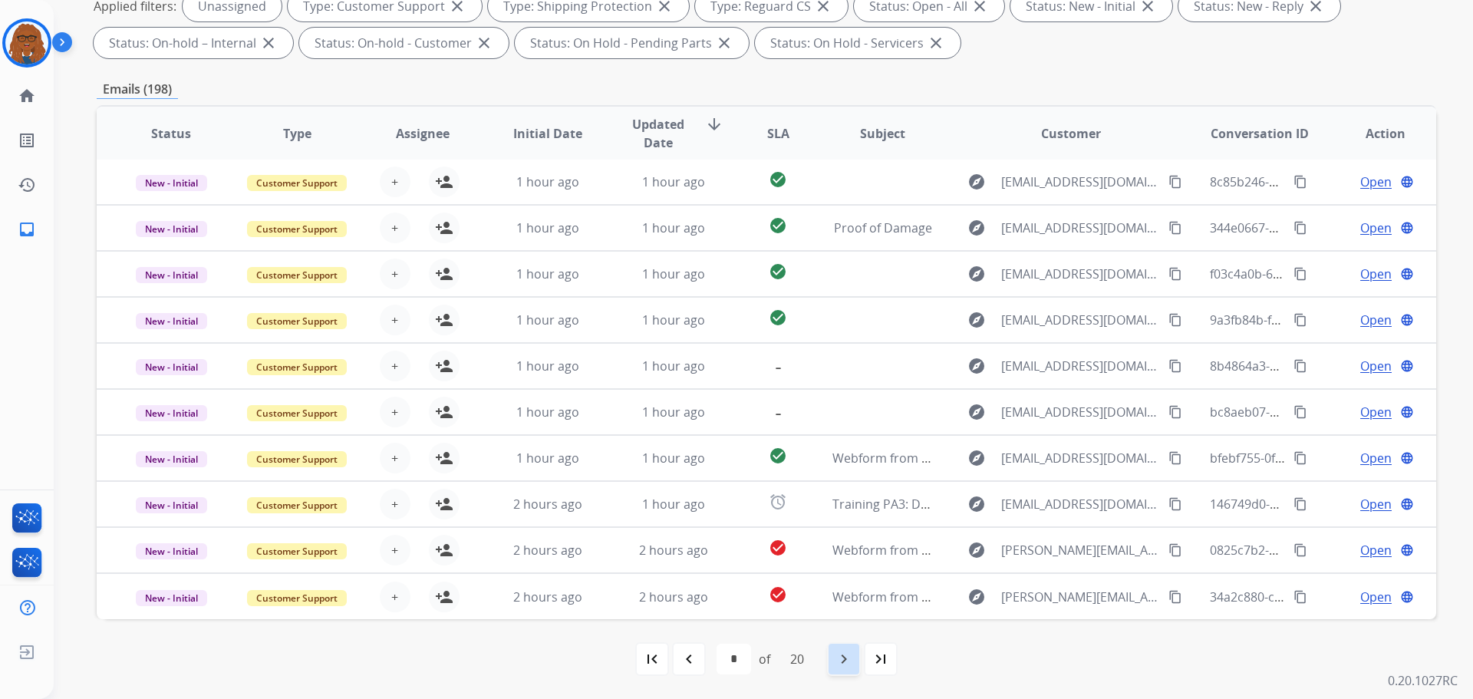
click at [841, 656] on mat-icon "navigate_next" at bounding box center [844, 659] width 18 height 18
select select "*"
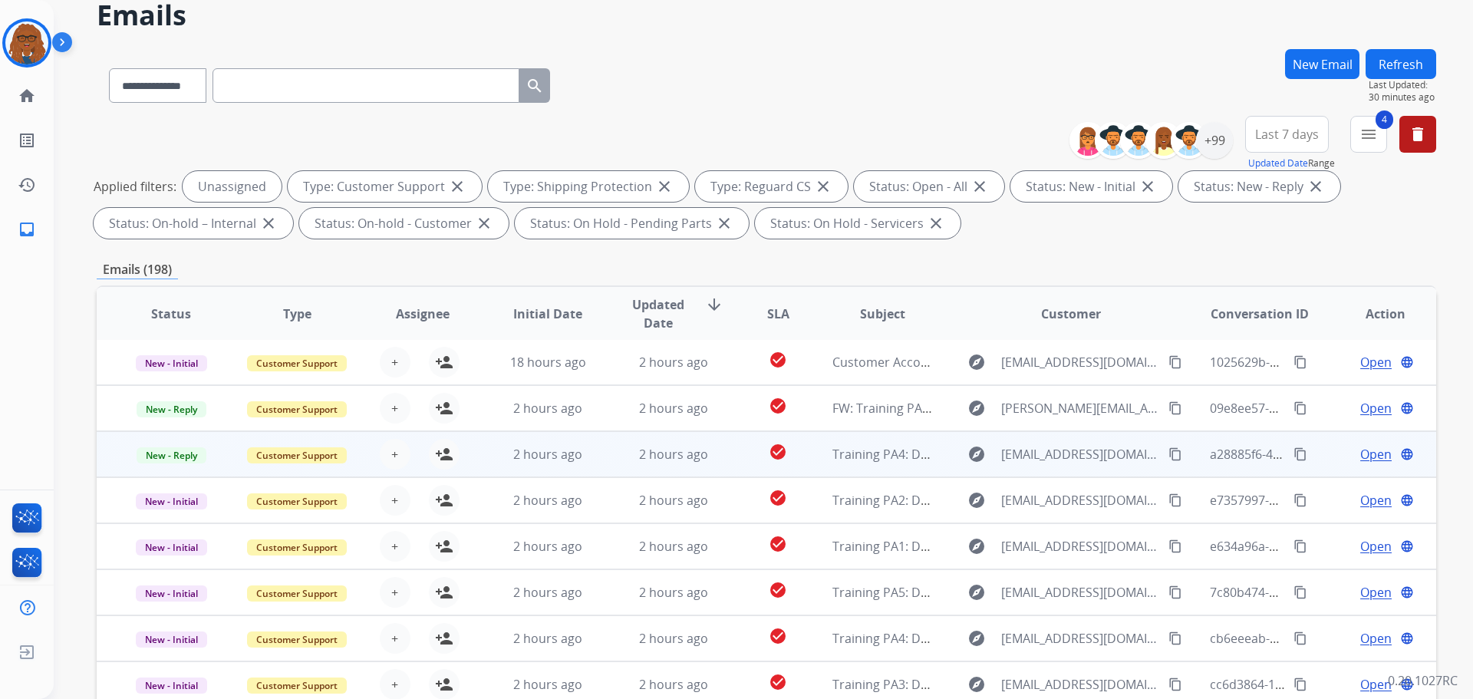
scroll to position [77, 0]
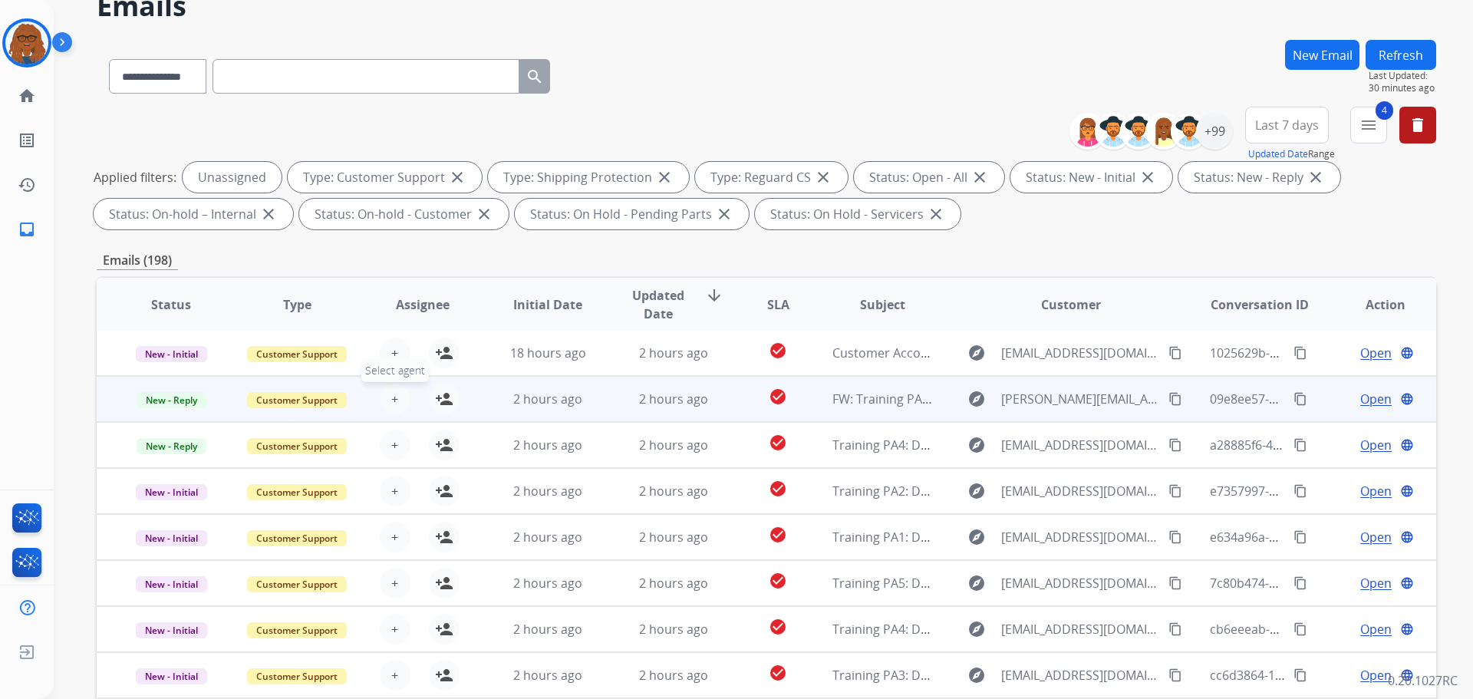
click at [391, 401] on span "+" at bounding box center [394, 399] width 7 height 18
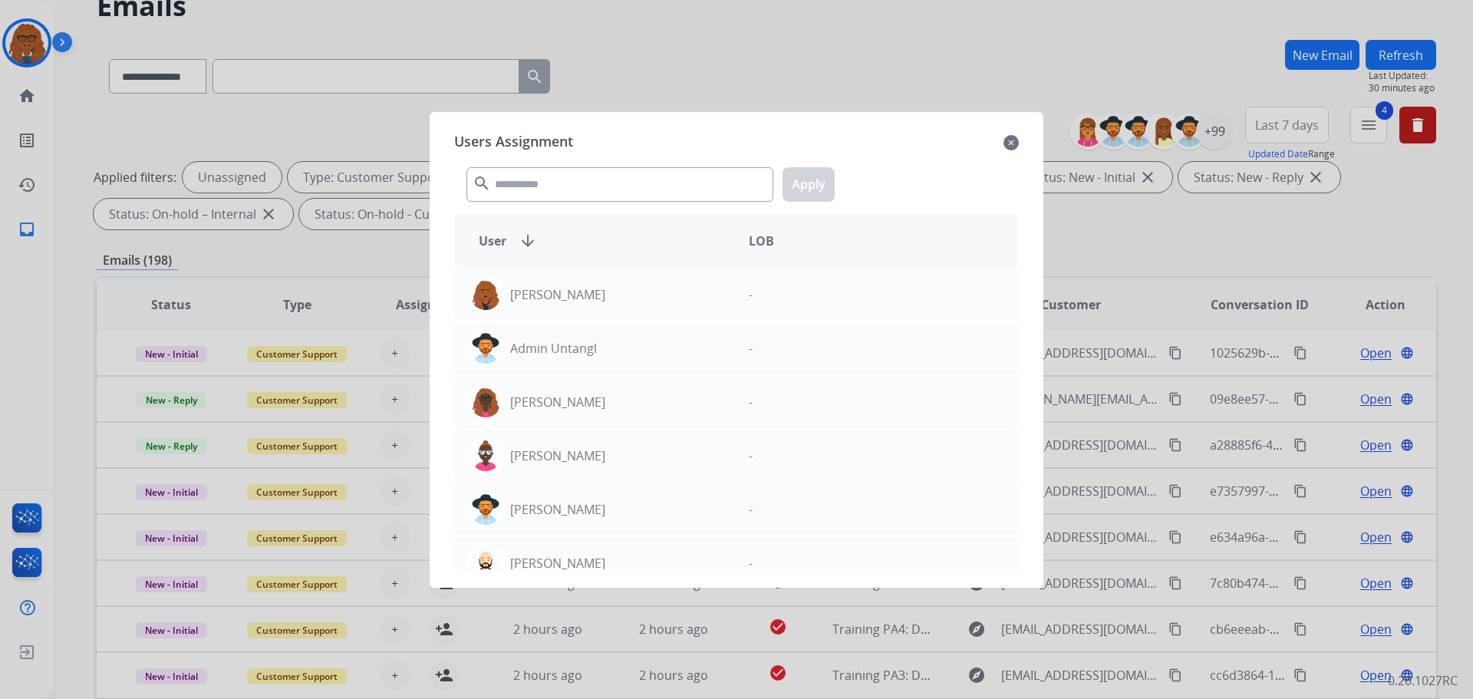
click at [1012, 143] on mat-icon "close" at bounding box center [1010, 142] width 15 height 18
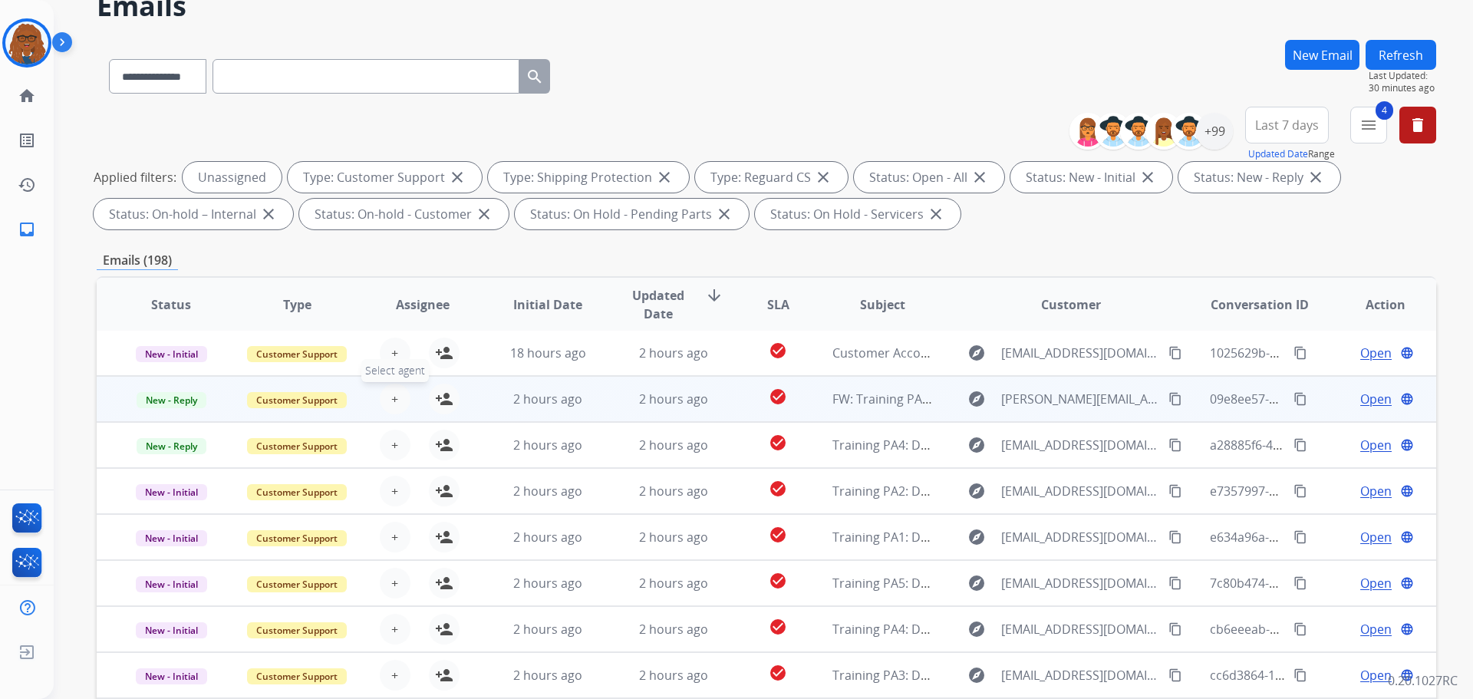
click at [391, 398] on span "+" at bounding box center [394, 399] width 7 height 18
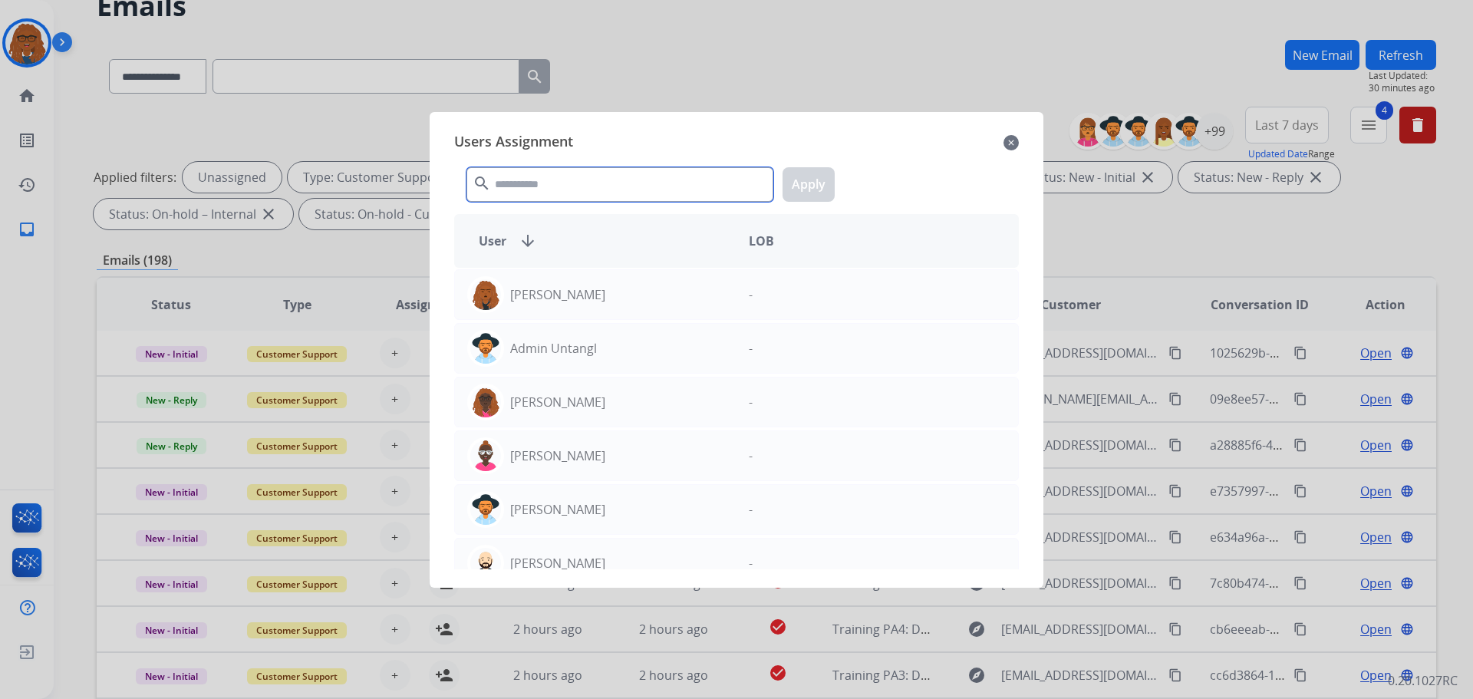
click at [630, 190] on input "text" at bounding box center [619, 184] width 307 height 35
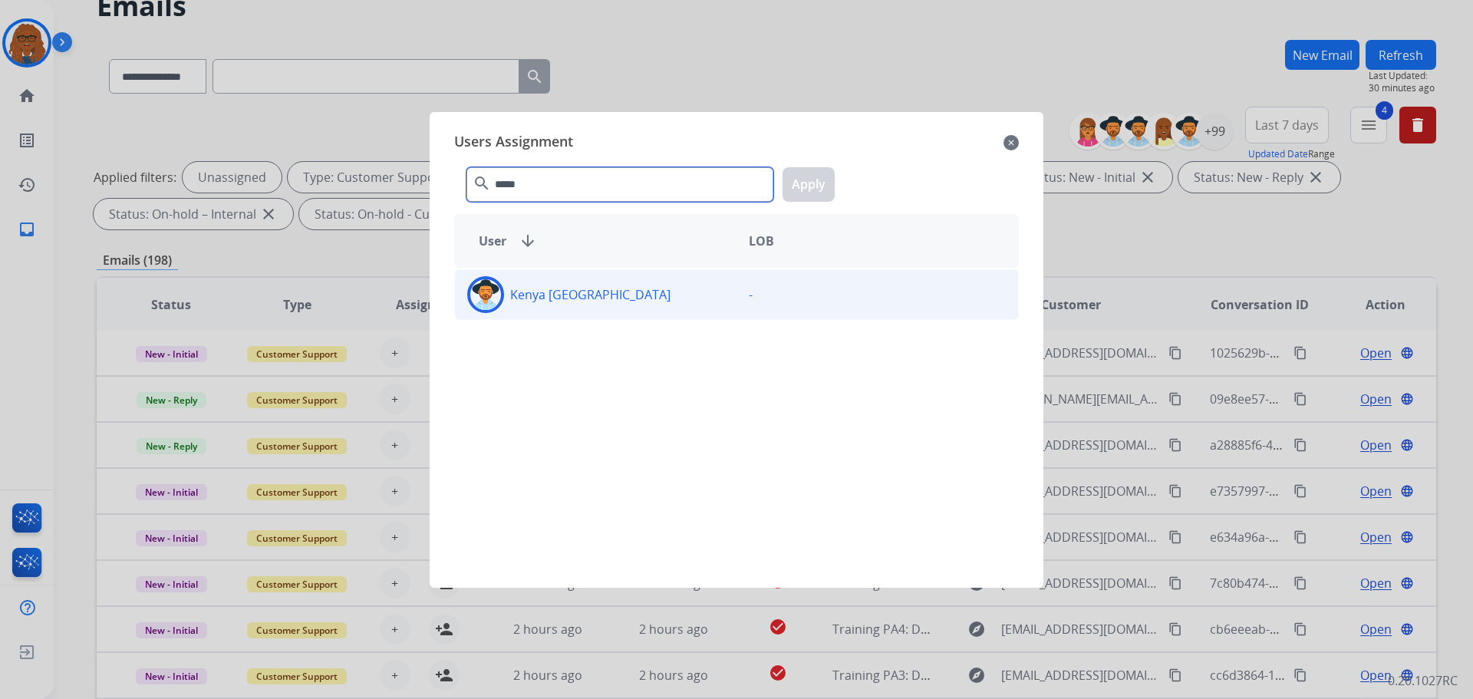
type input "*****"
click at [598, 294] on div "Kenya [GEOGRAPHIC_DATA]" at bounding box center [595, 294] width 281 height 37
click at [822, 181] on button "Apply" at bounding box center [808, 184] width 52 height 35
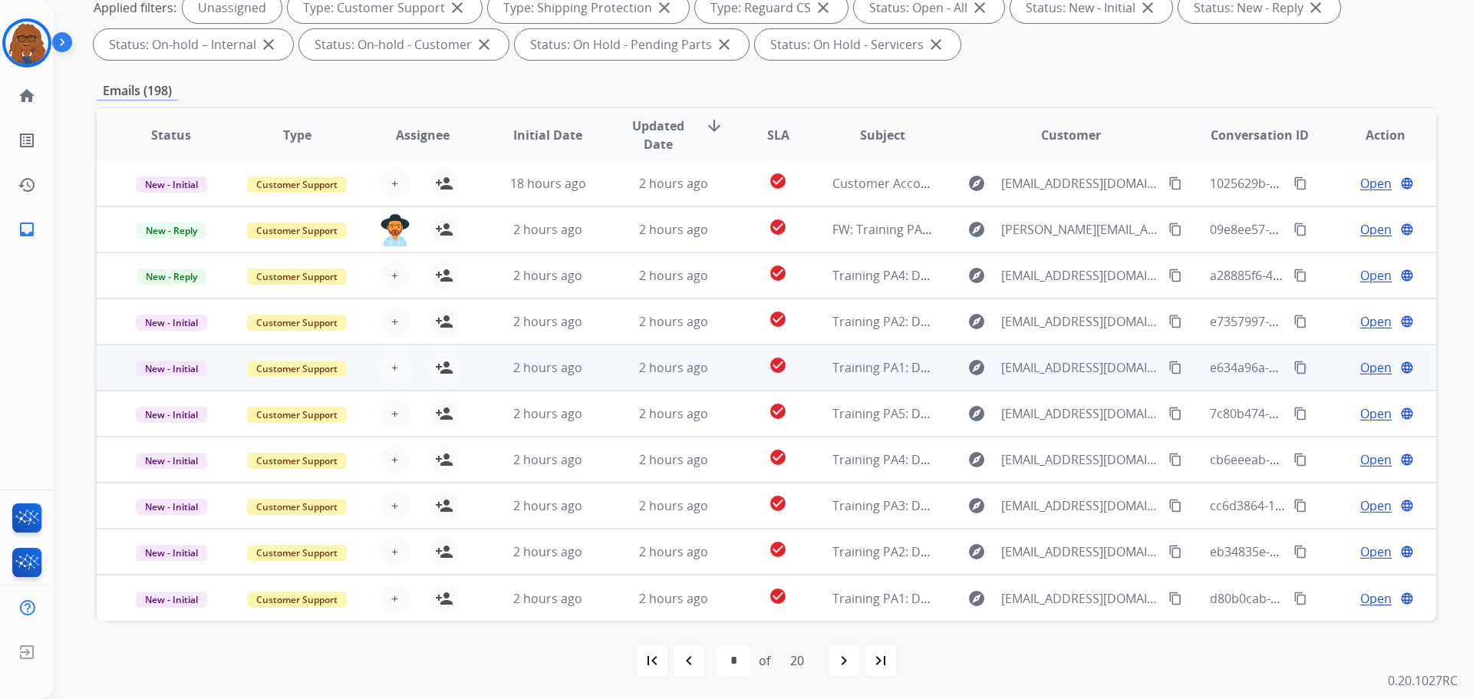
scroll to position [248, 0]
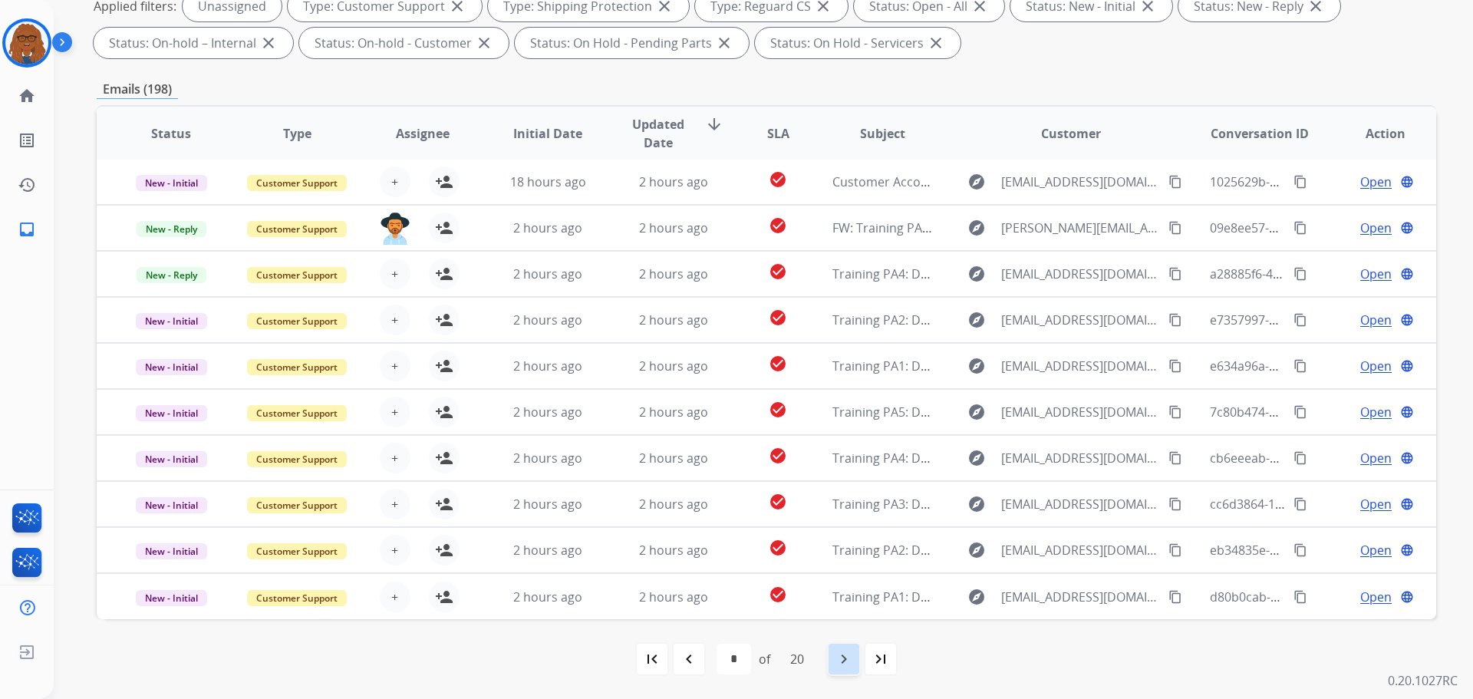
click at [841, 657] on mat-icon "navigate_next" at bounding box center [844, 659] width 18 height 18
click at [852, 655] on mat-icon "navigate_next" at bounding box center [844, 659] width 18 height 18
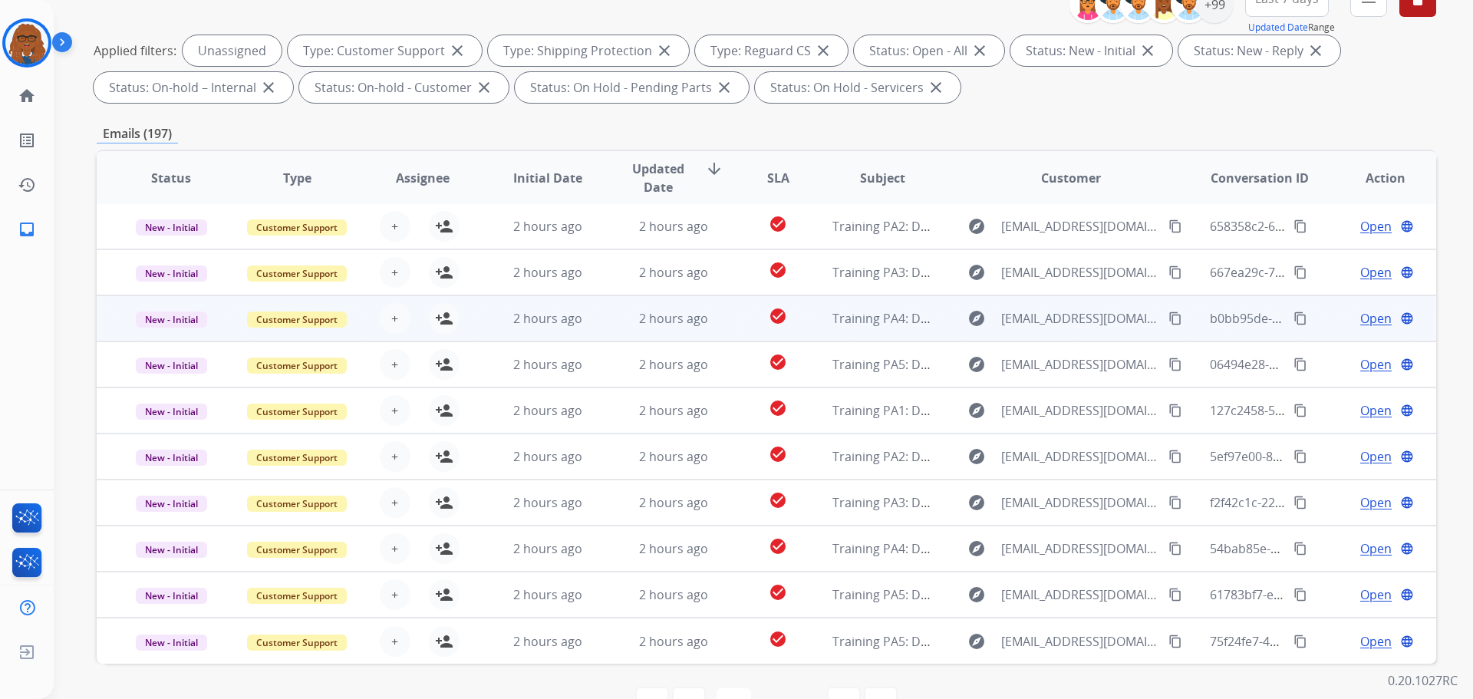
scroll to position [230, 0]
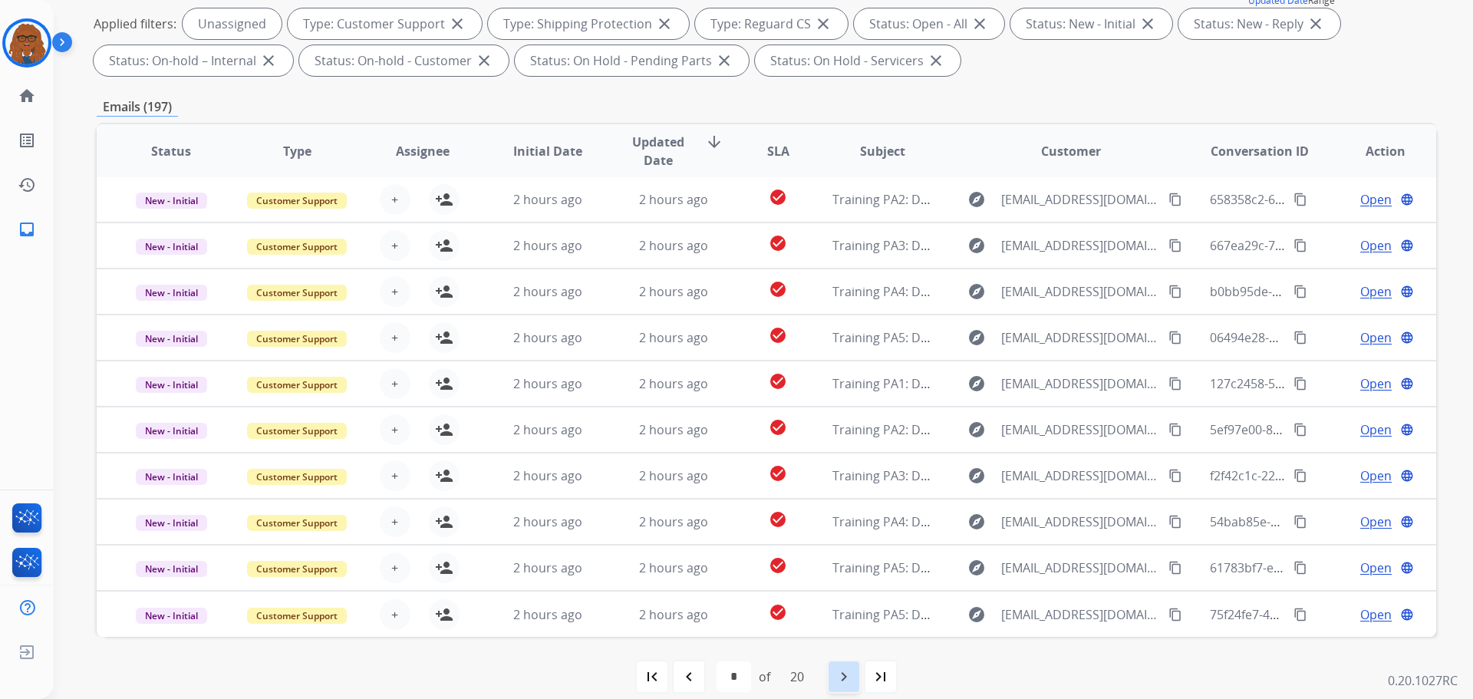
click at [851, 671] on mat-icon "navigate_next" at bounding box center [844, 676] width 18 height 18
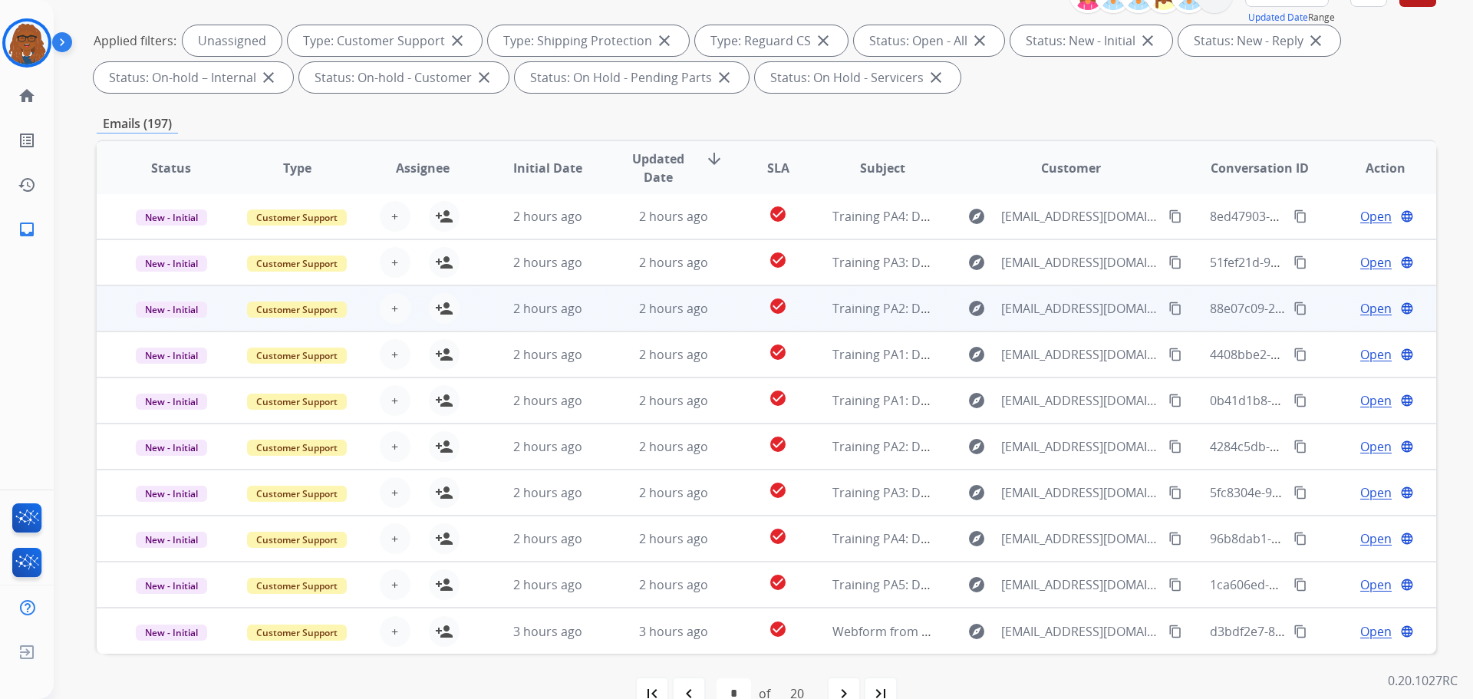
scroll to position [248, 0]
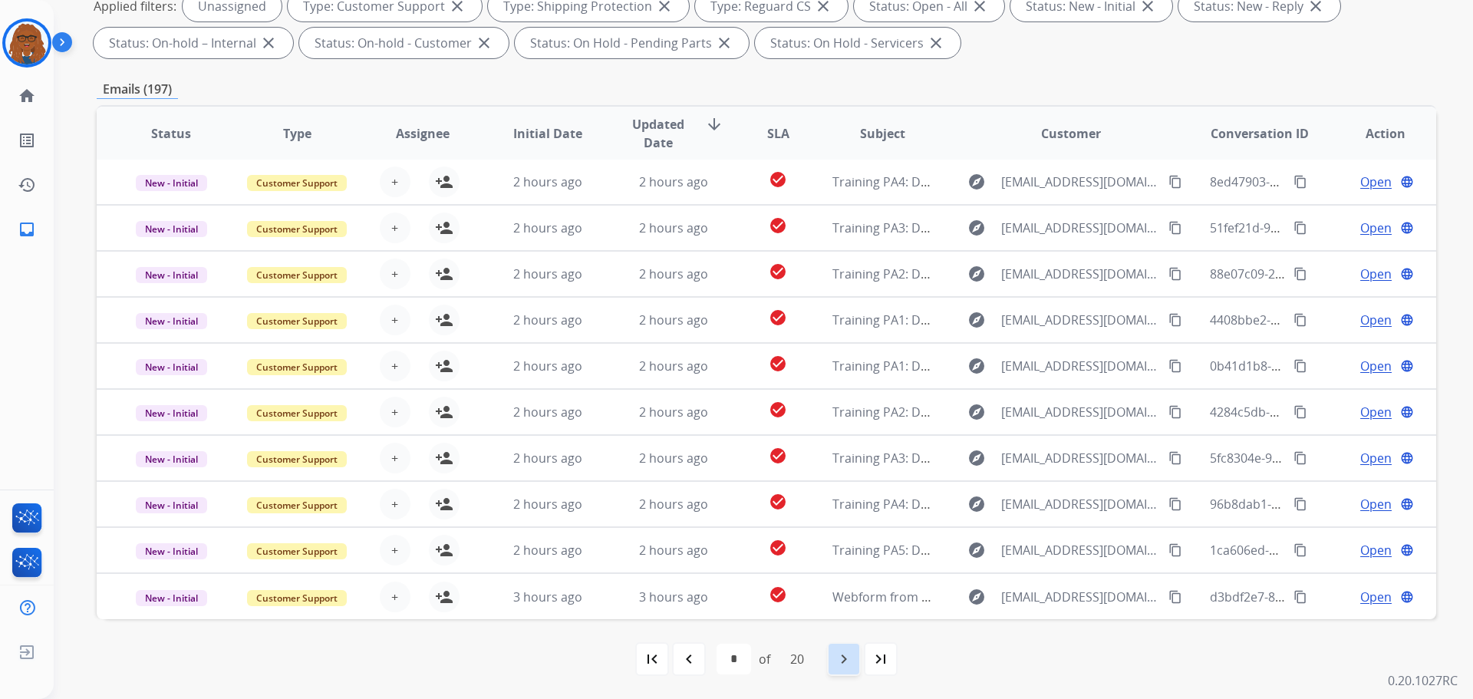
click at [851, 659] on mat-icon "navigate_next" at bounding box center [844, 659] width 18 height 18
select select "**"
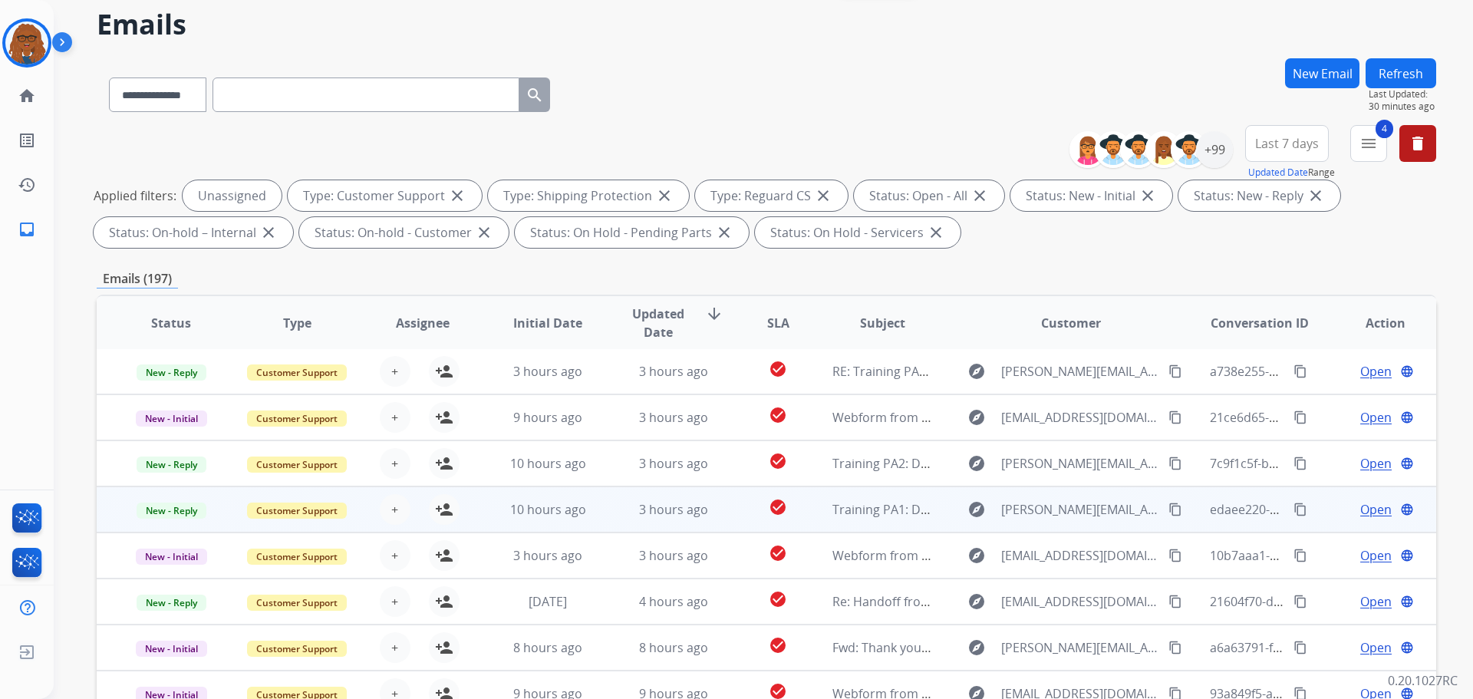
scroll to position [153, 0]
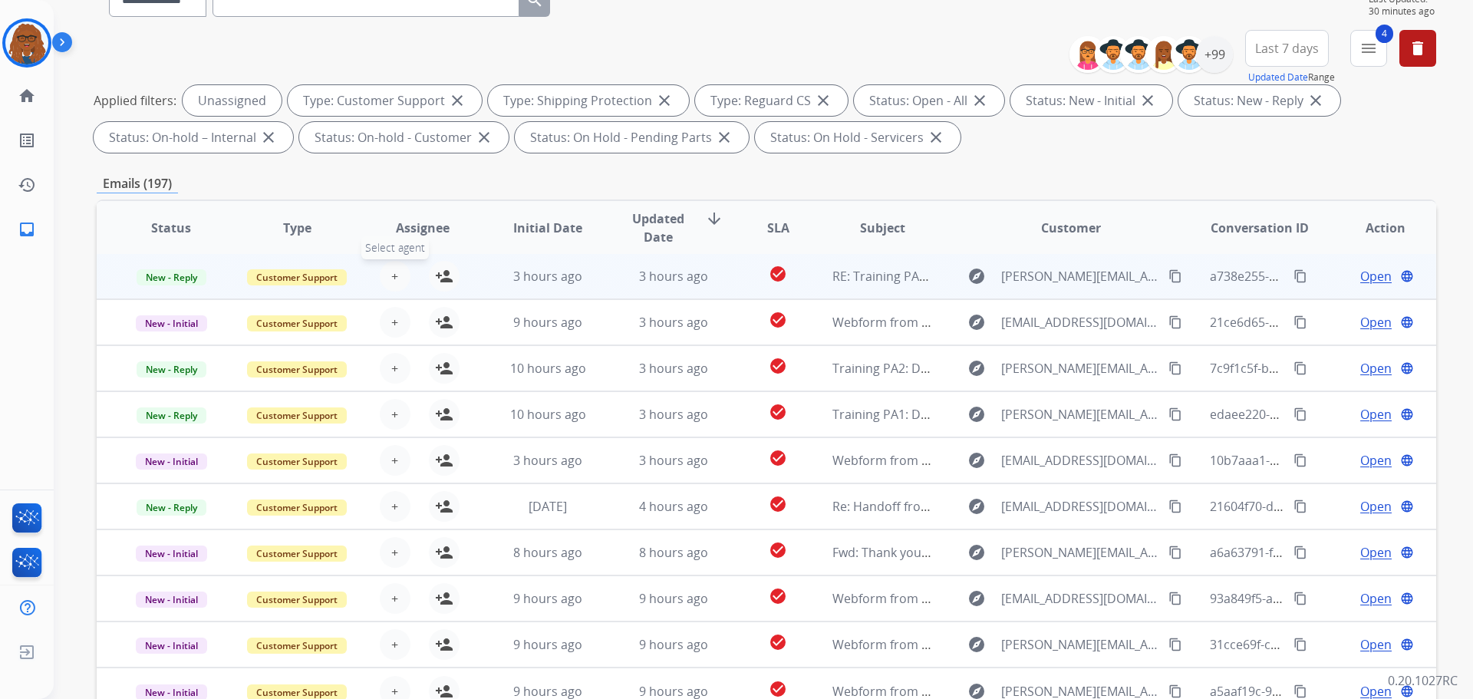
click at [395, 274] on span "+" at bounding box center [394, 276] width 7 height 18
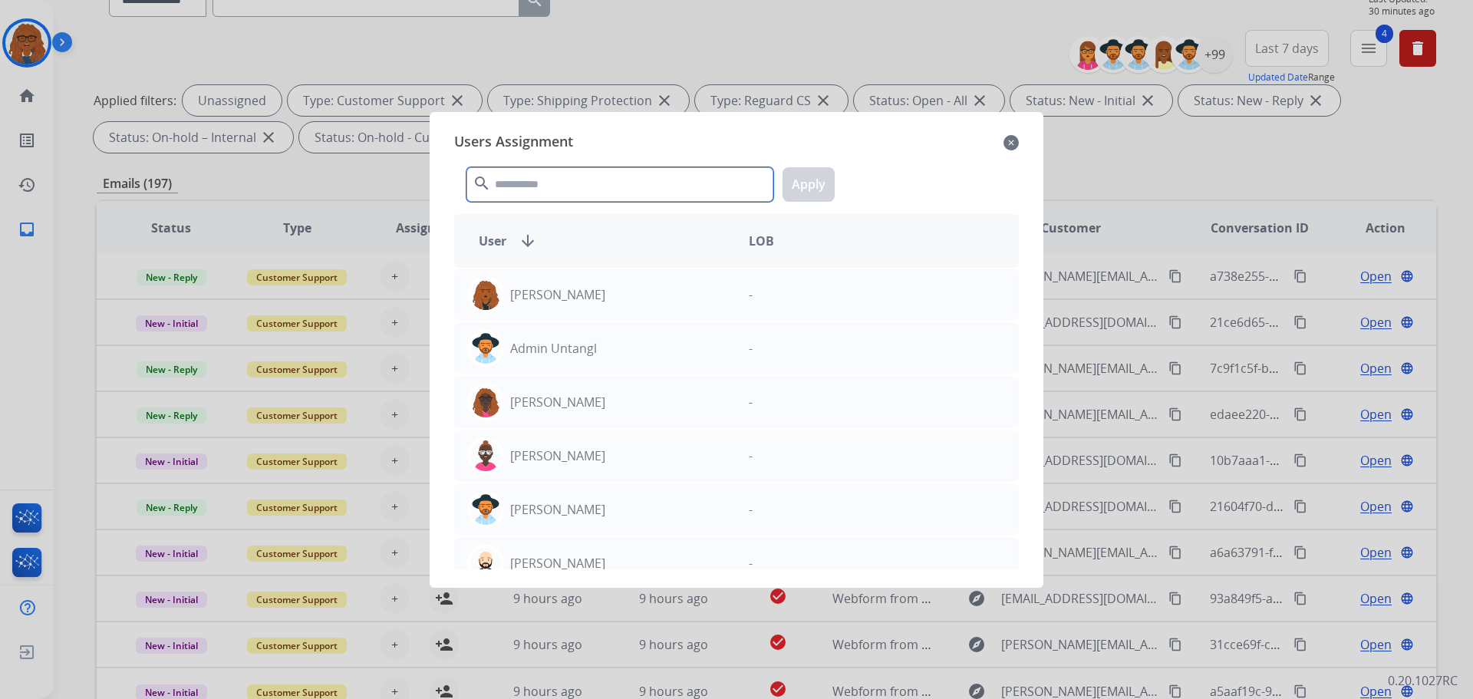
click at [566, 185] on input "text" at bounding box center [619, 184] width 307 height 35
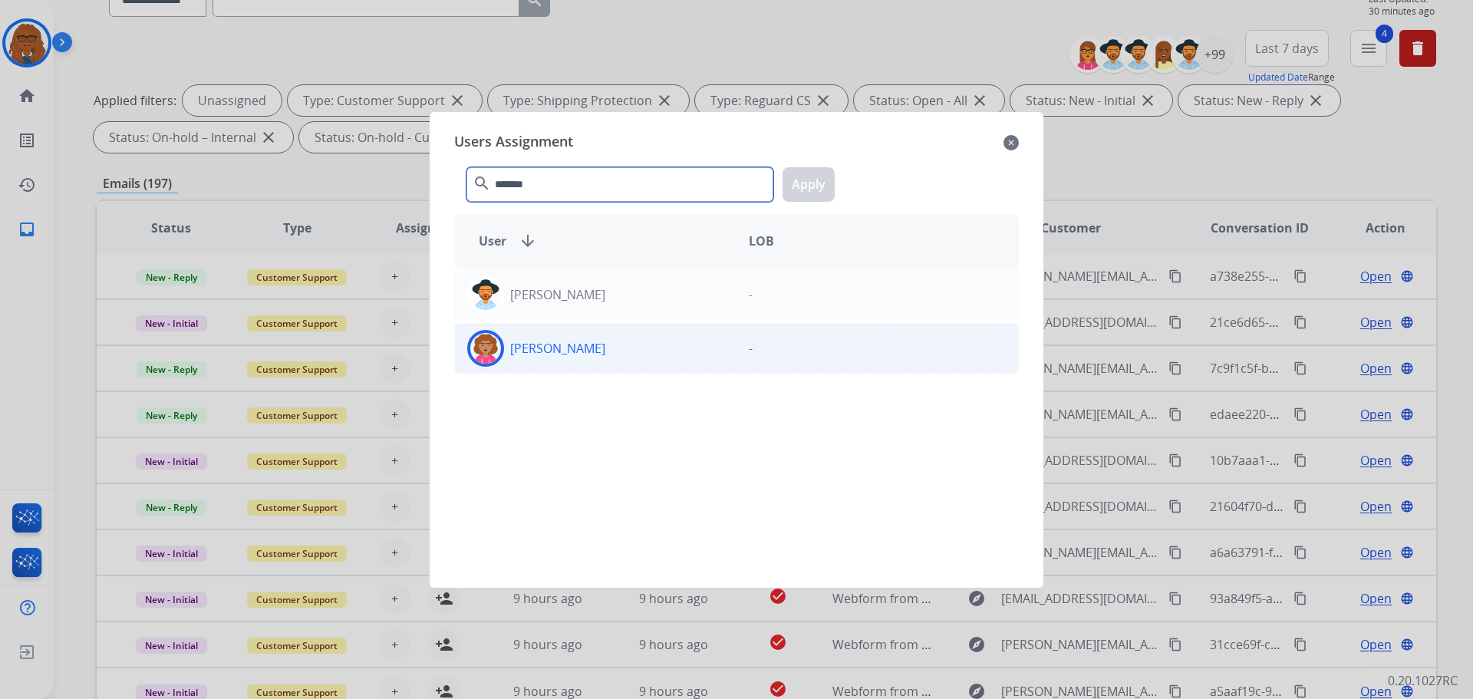
type input "*******"
click at [622, 352] on div "[PERSON_NAME]" at bounding box center [595, 348] width 281 height 37
click at [1012, 142] on mat-icon "close" at bounding box center [1010, 142] width 15 height 18
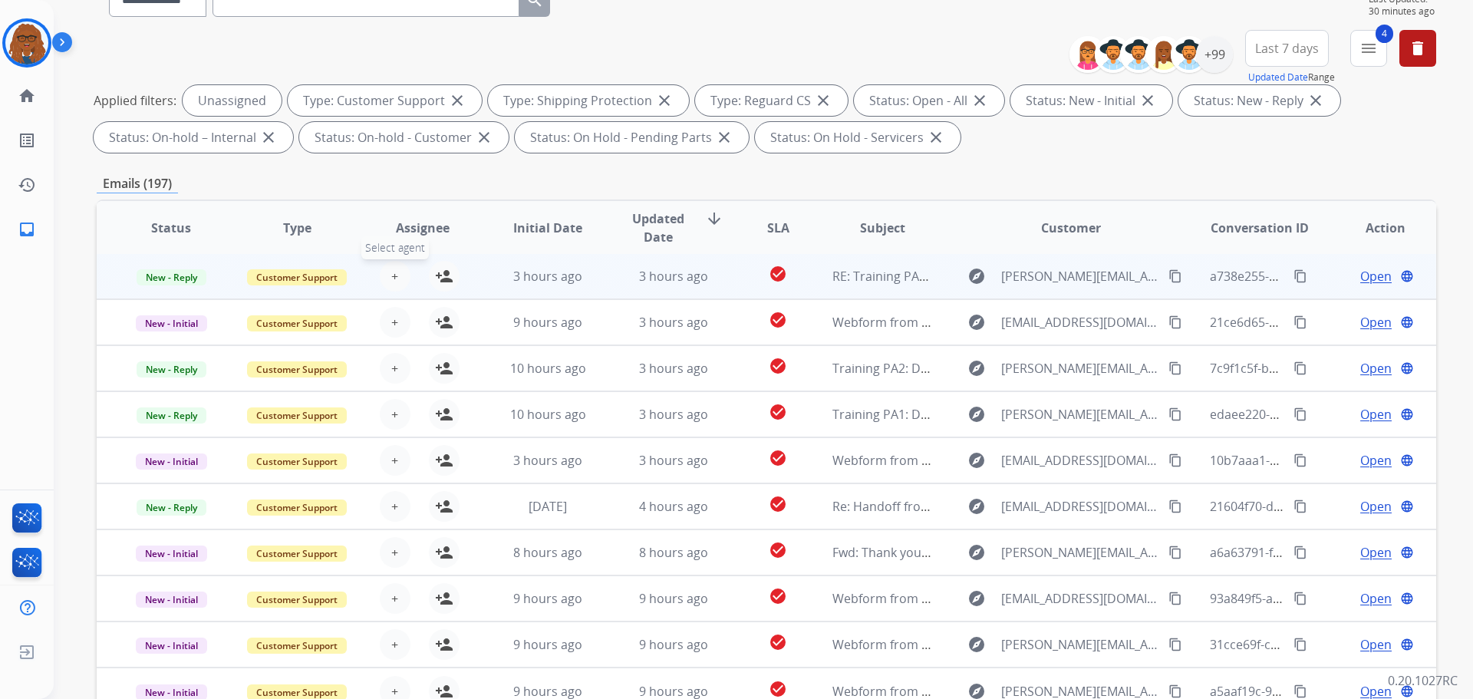
click at [397, 270] on button "+ Select agent" at bounding box center [395, 276] width 31 height 31
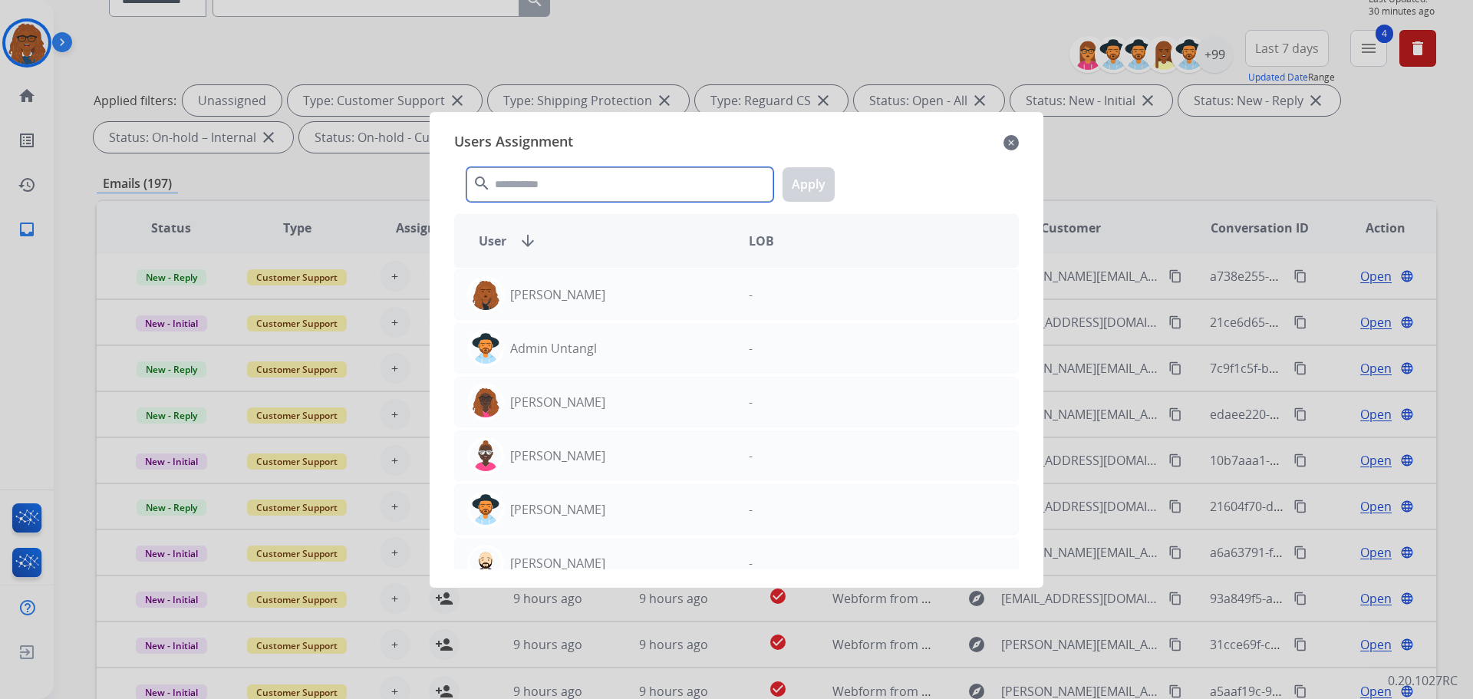
click at [659, 173] on input "text" at bounding box center [619, 184] width 307 height 35
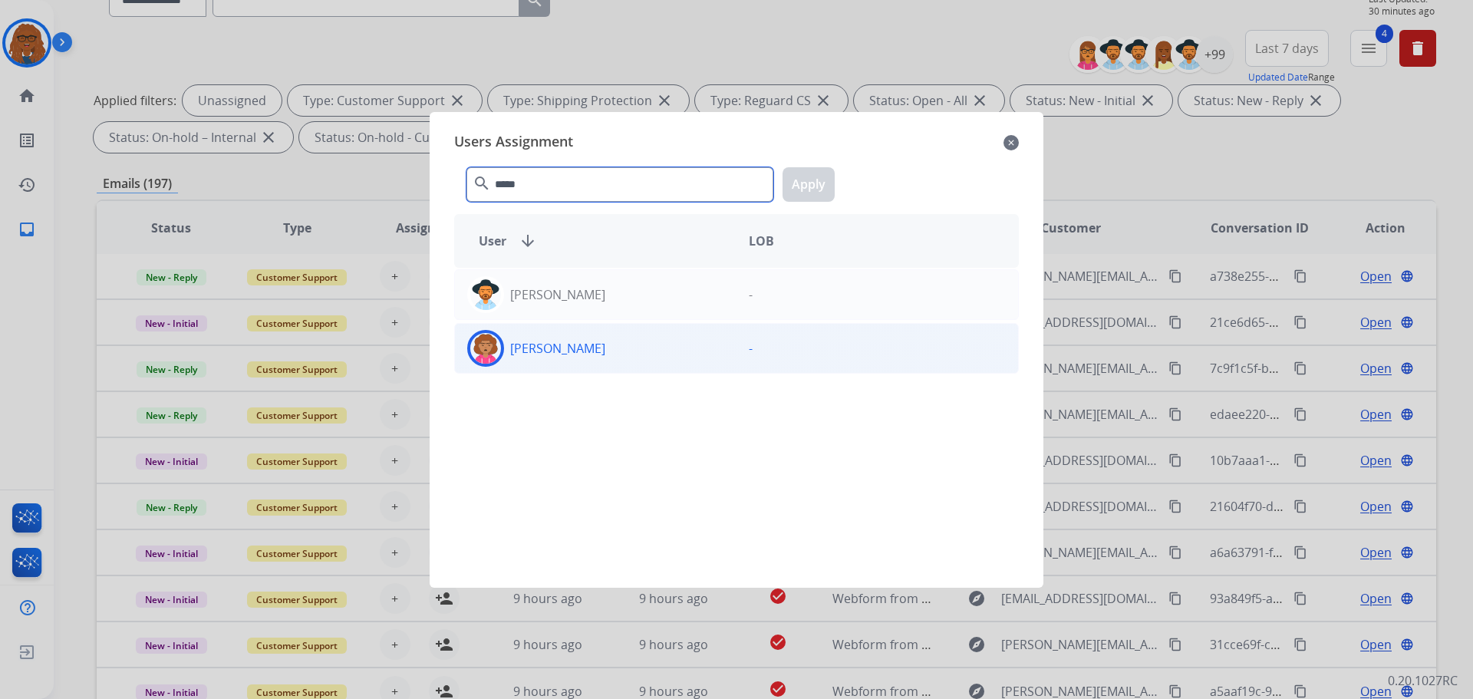
type input "*****"
click at [650, 354] on div "[PERSON_NAME]" at bounding box center [595, 348] width 281 height 37
click at [817, 185] on button "Apply" at bounding box center [808, 184] width 52 height 35
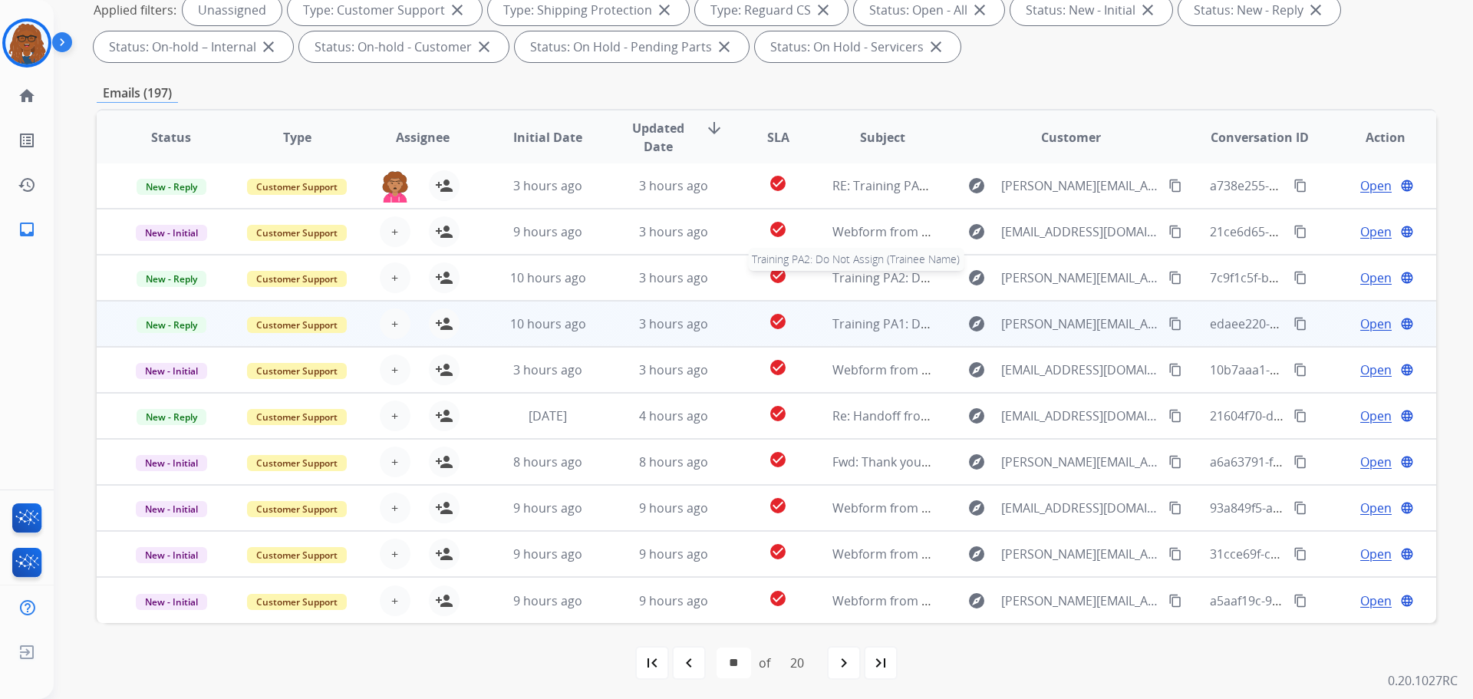
scroll to position [248, 0]
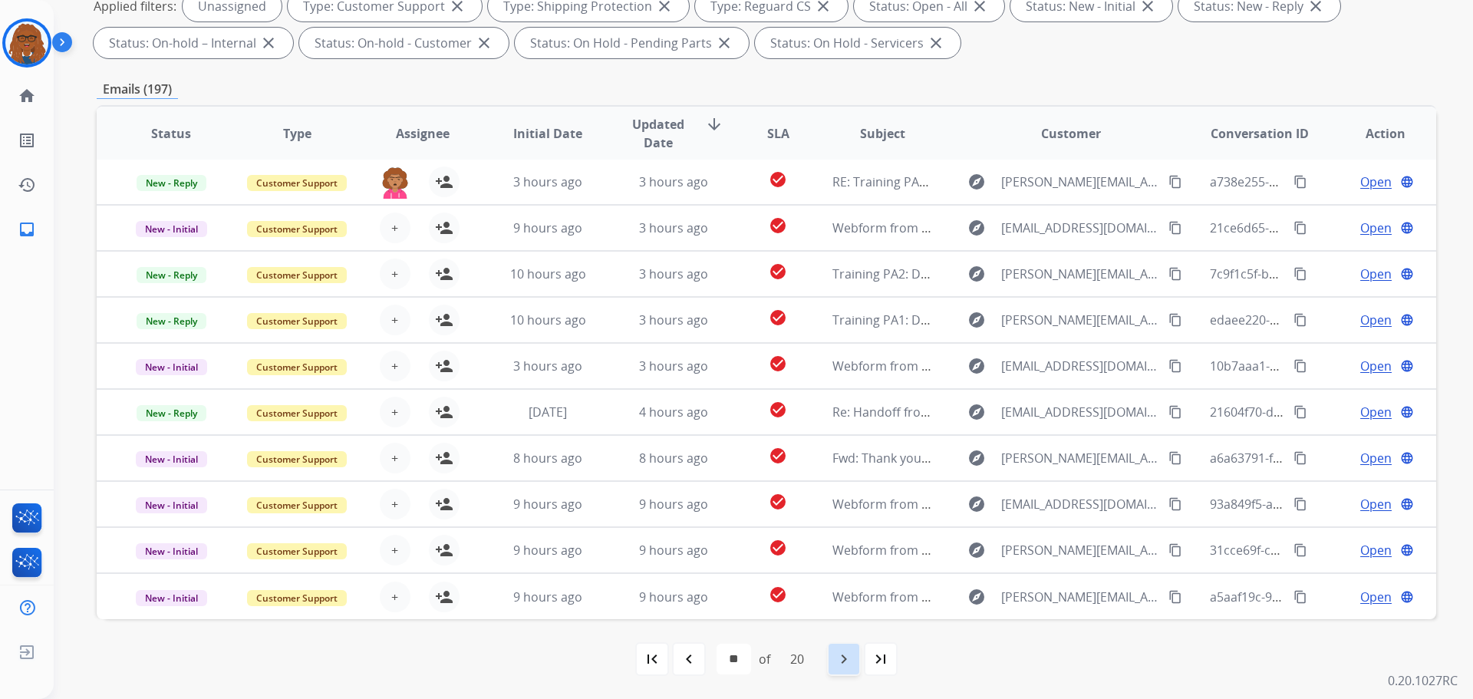
click at [841, 653] on mat-icon "navigate_next" at bounding box center [844, 659] width 18 height 18
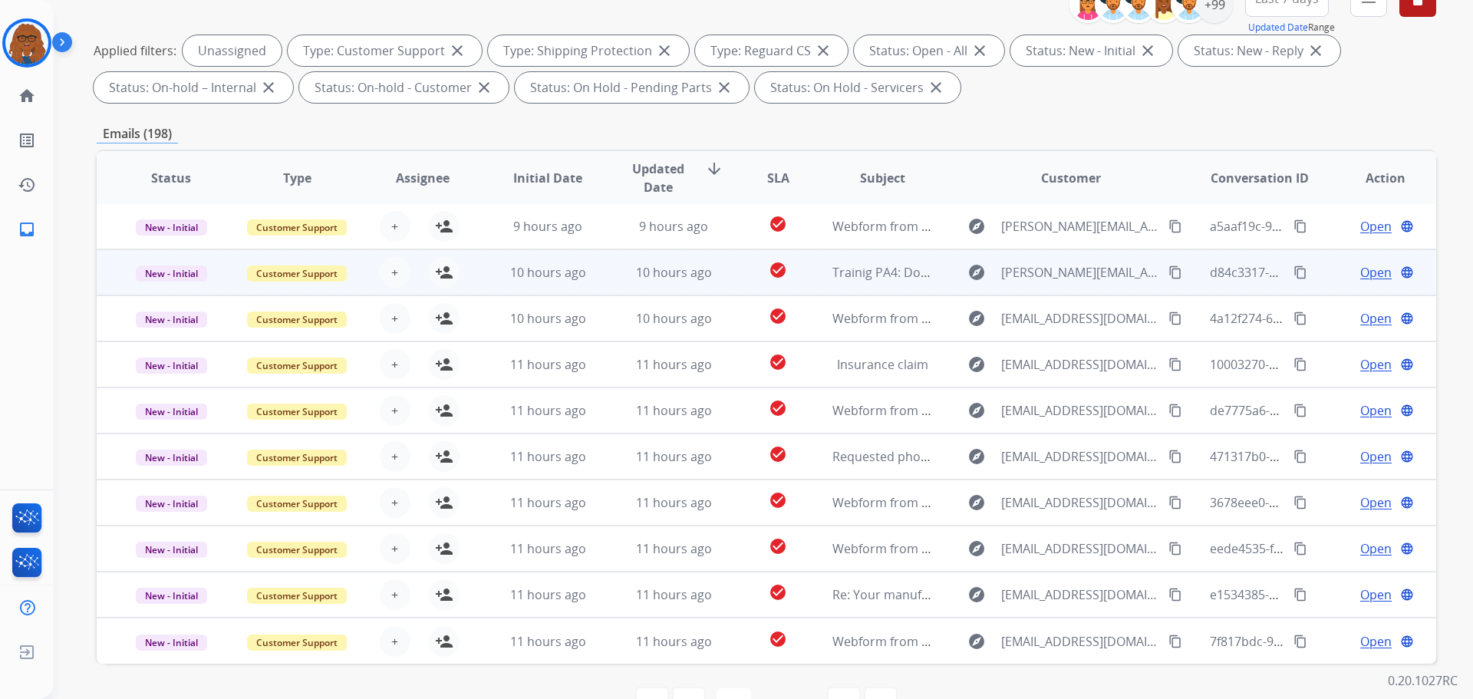
scroll to position [230, 0]
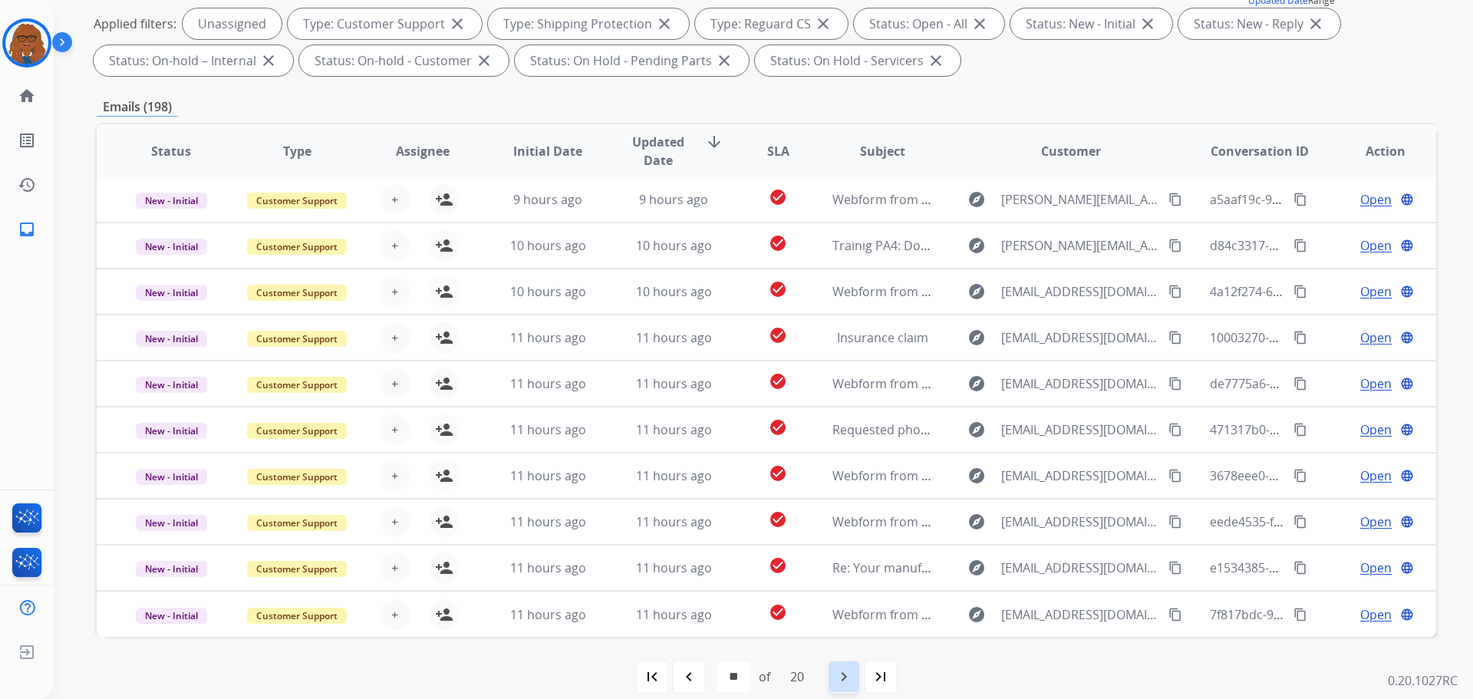
click at [838, 673] on mat-icon "navigate_next" at bounding box center [844, 676] width 18 height 18
click at [845, 676] on mat-icon "navigate_next" at bounding box center [844, 676] width 18 height 18
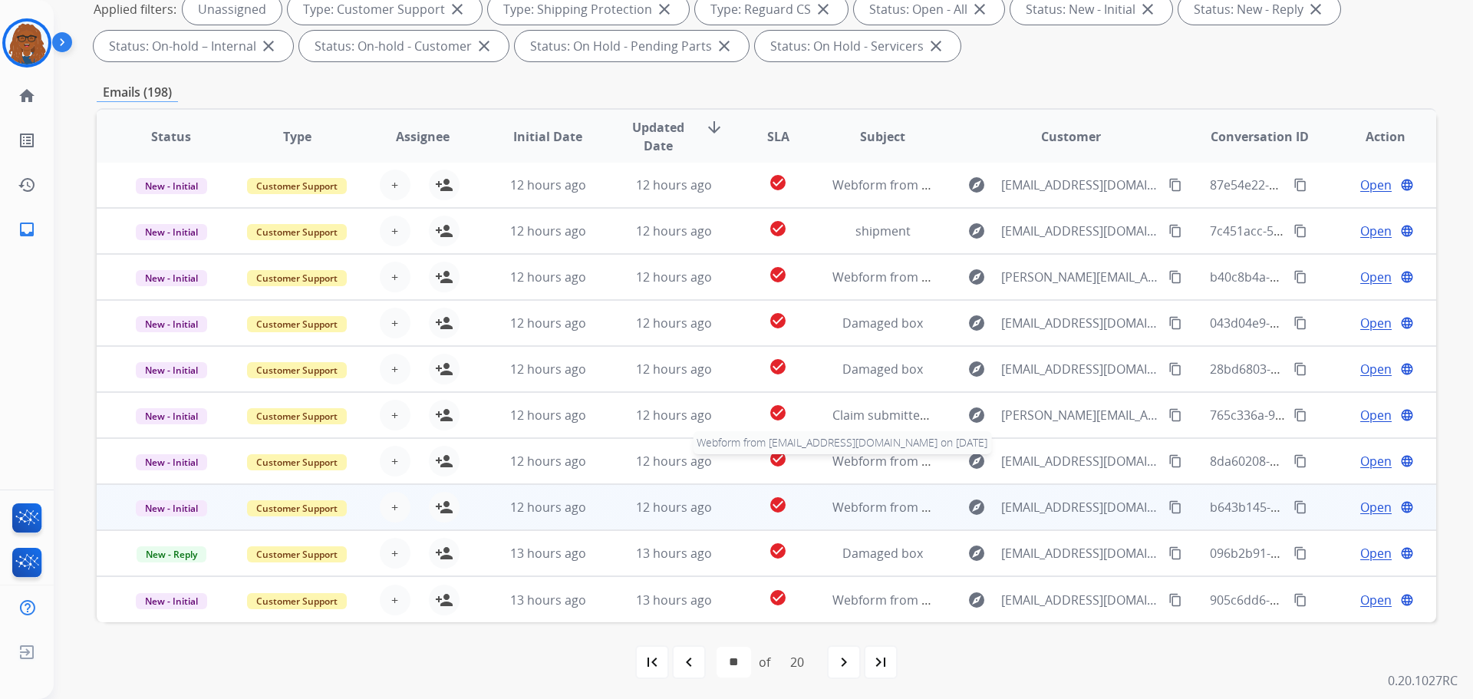
scroll to position [248, 0]
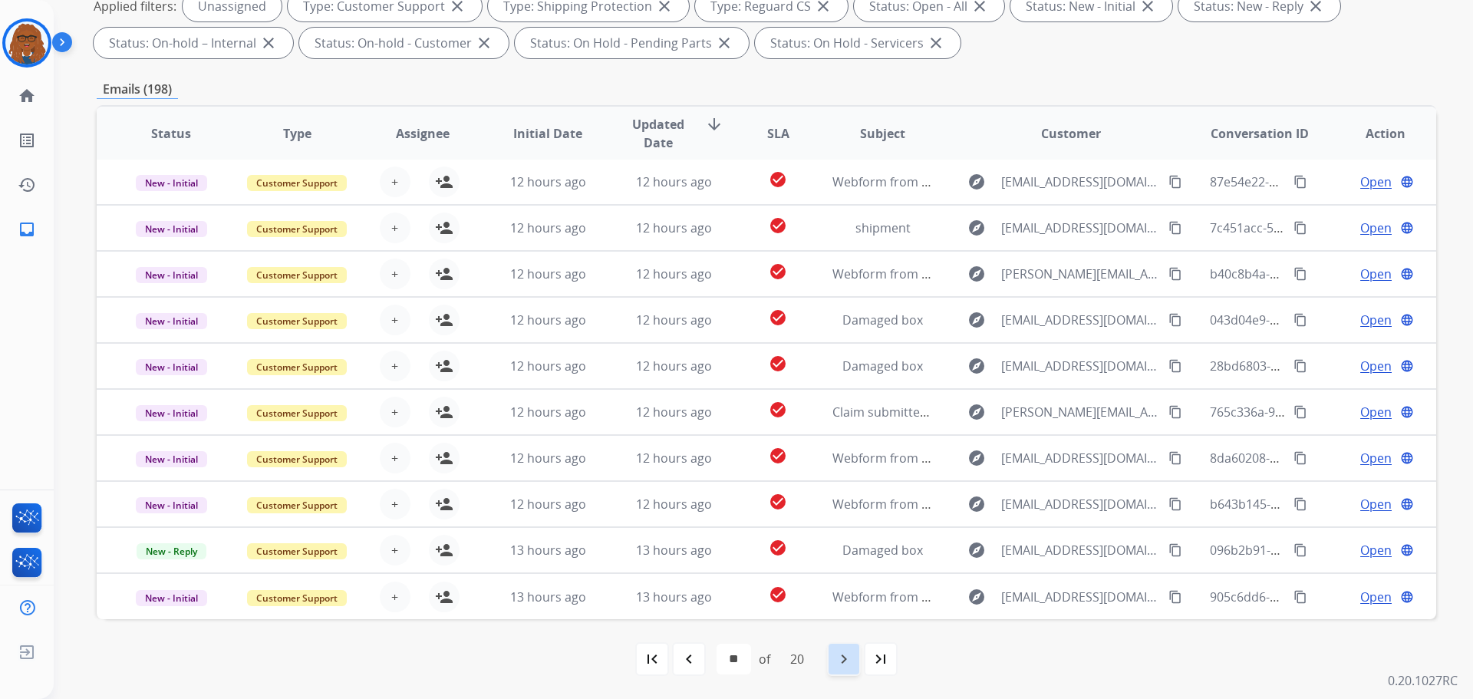
click at [832, 658] on div "navigate_next" at bounding box center [844, 659] width 34 height 34
click at [853, 658] on mat-icon "navigate_next" at bounding box center [844, 659] width 18 height 18
click at [844, 658] on mat-icon "navigate_next" at bounding box center [844, 659] width 18 height 18
click at [831, 659] on div "navigate_next" at bounding box center [844, 659] width 34 height 34
click at [835, 663] on div "navigate_next" at bounding box center [844, 659] width 34 height 34
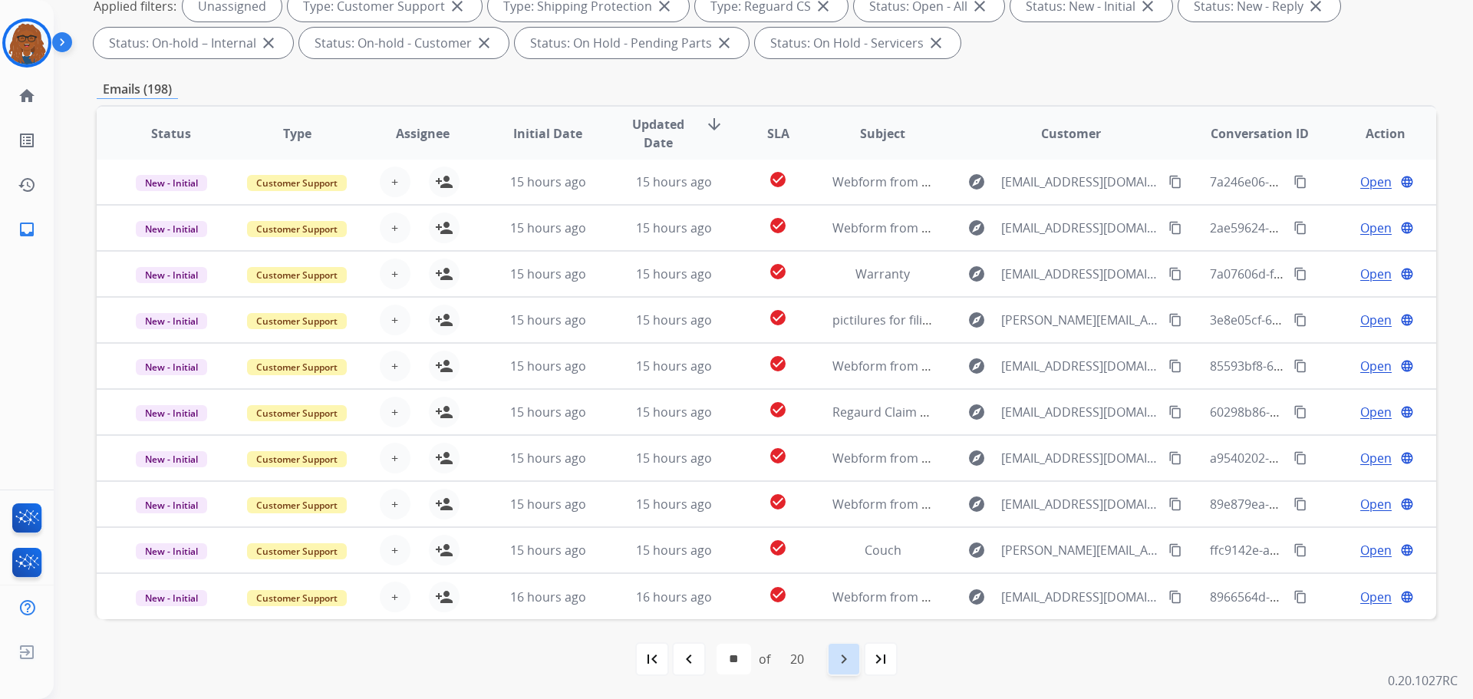
click at [838, 666] on mat-icon "navigate_next" at bounding box center [844, 659] width 18 height 18
click at [853, 657] on mat-icon "navigate_next" at bounding box center [844, 659] width 18 height 18
select select "**"
